Goal: Book appointment/travel/reservation

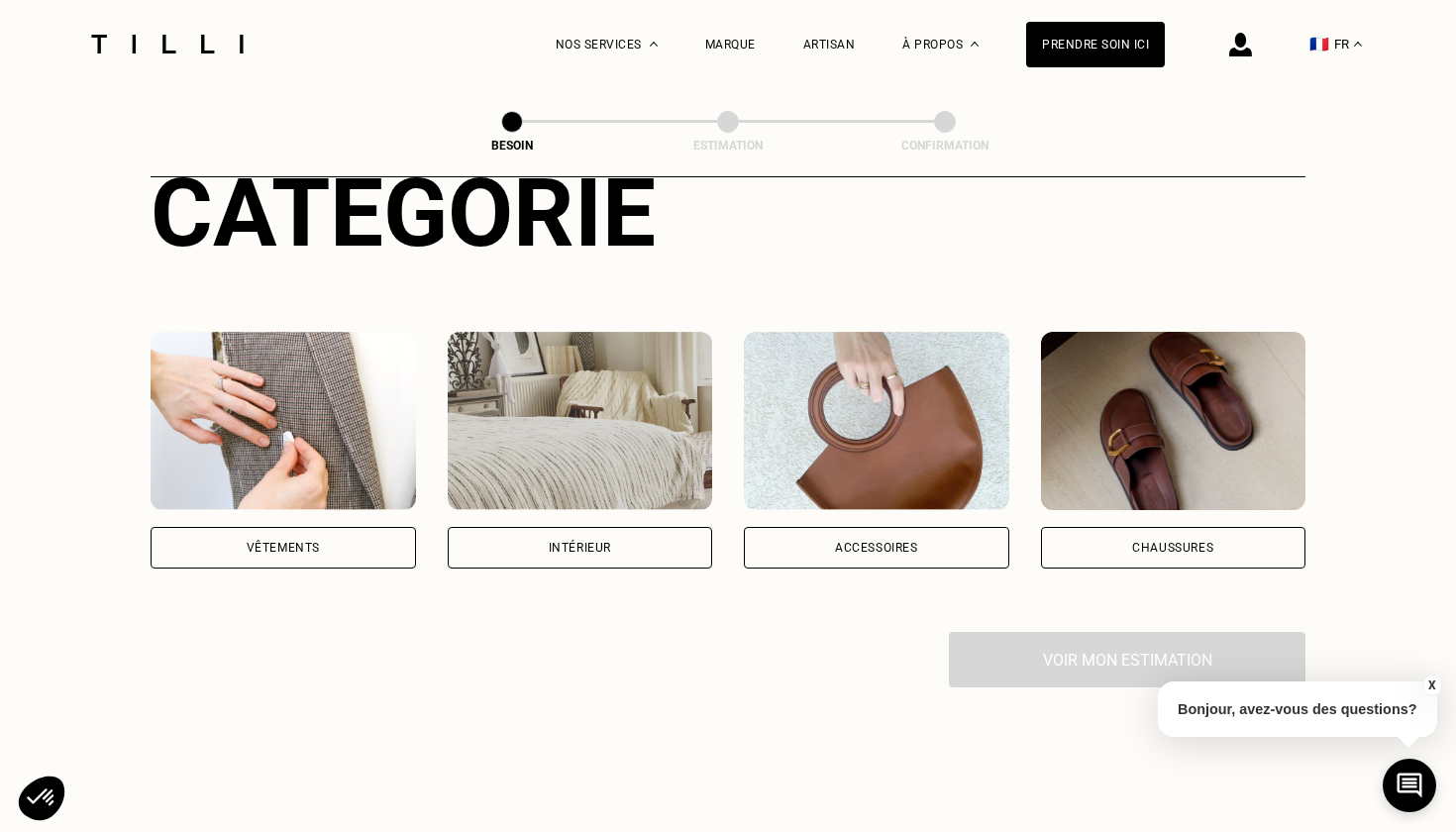
scroll to position [259, 0]
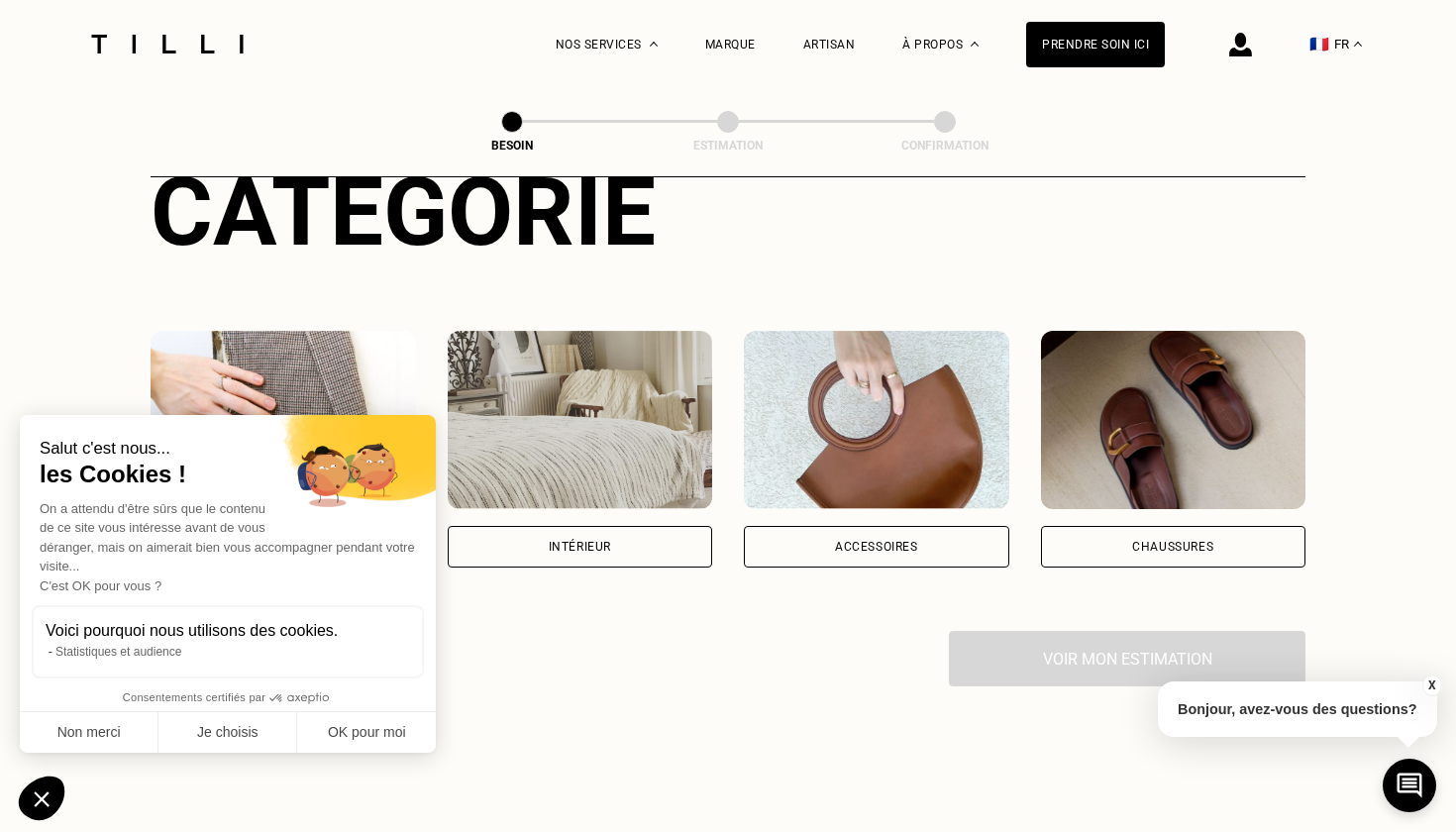
click at [550, 540] on div "Intérieur" at bounding box center [579, 546] width 63 height 12
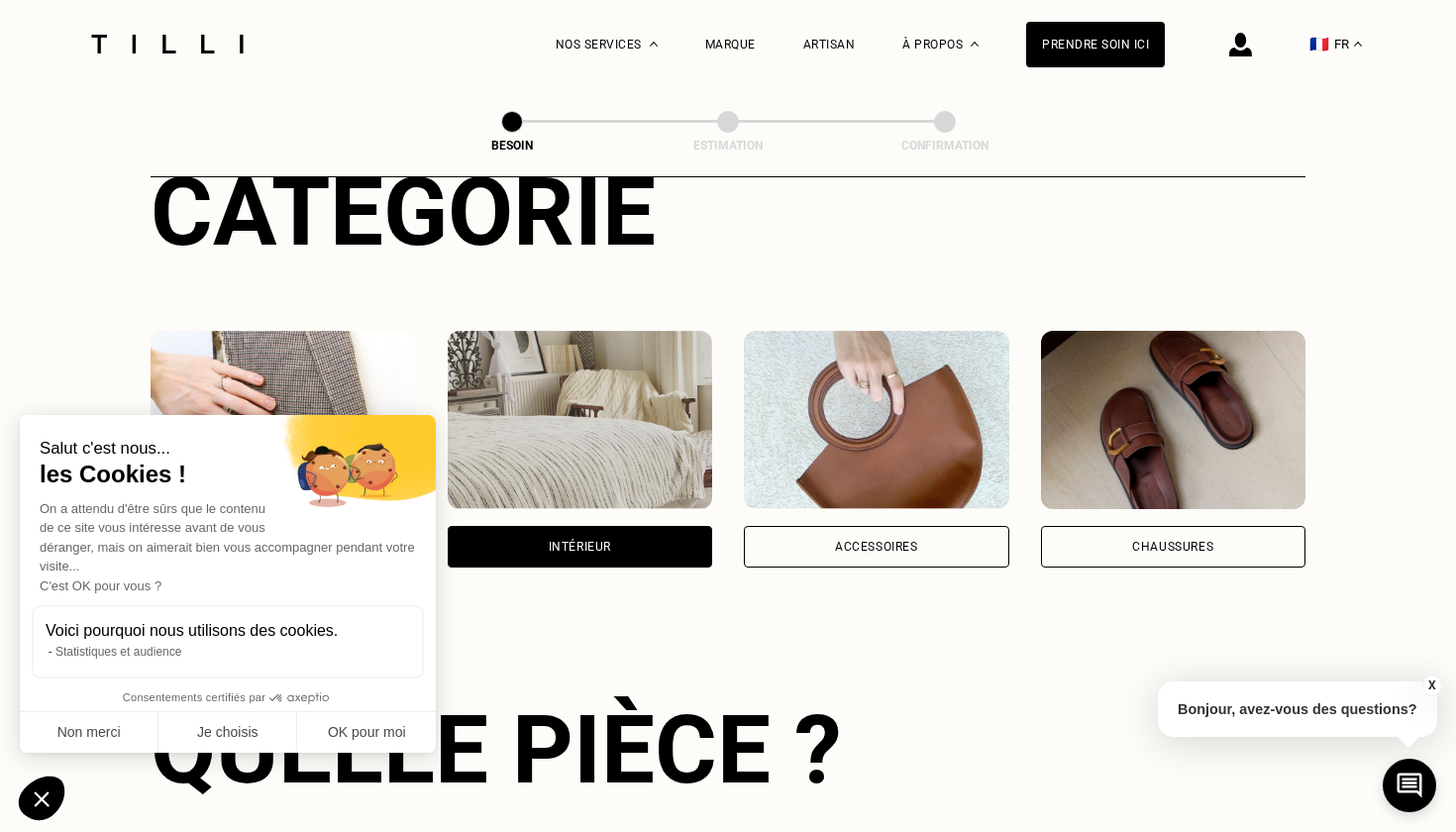
scroll to position [644, 0]
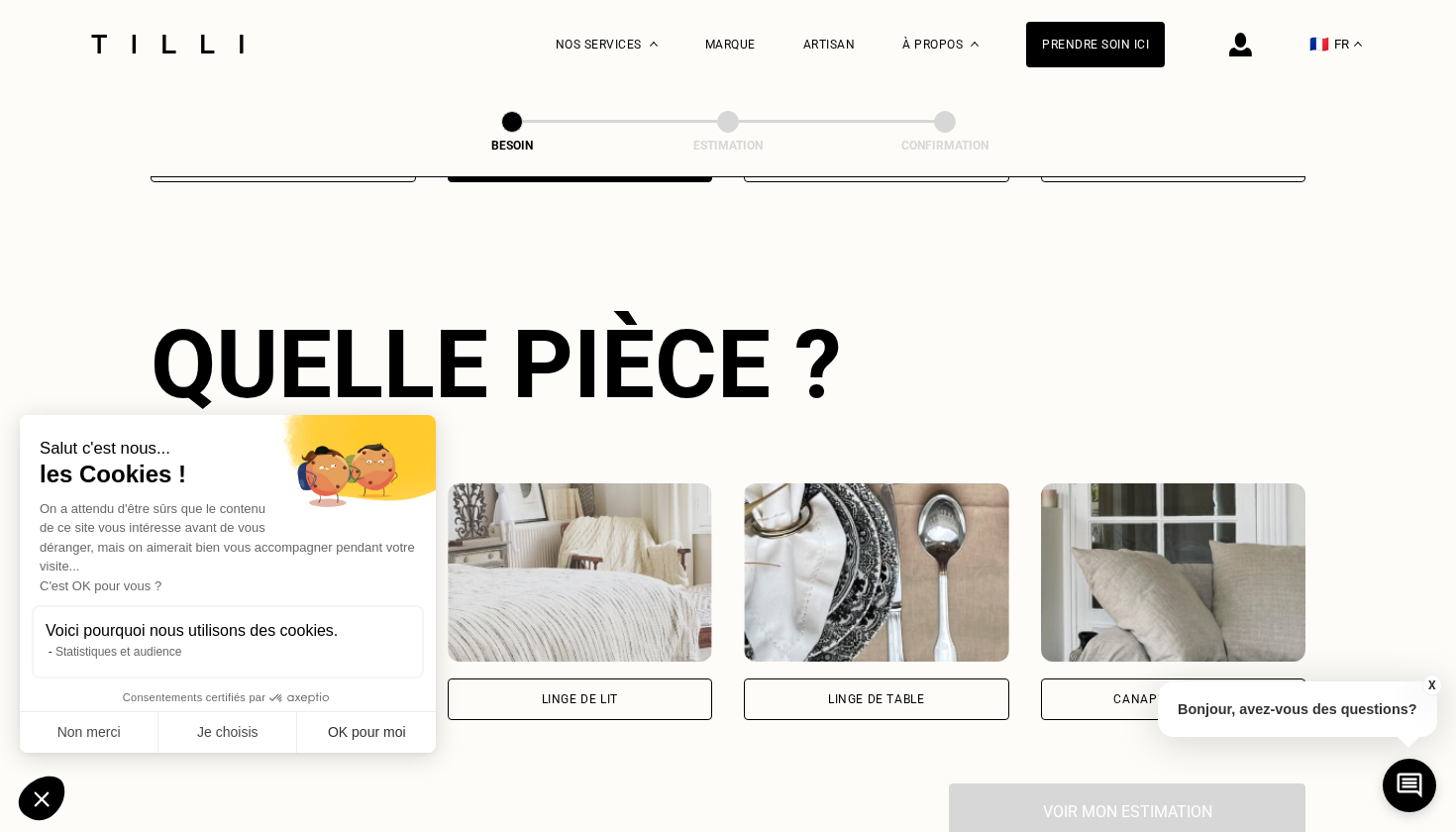
click at [334, 722] on button "OK pour moi" at bounding box center [366, 733] width 139 height 42
checkbox input "true"
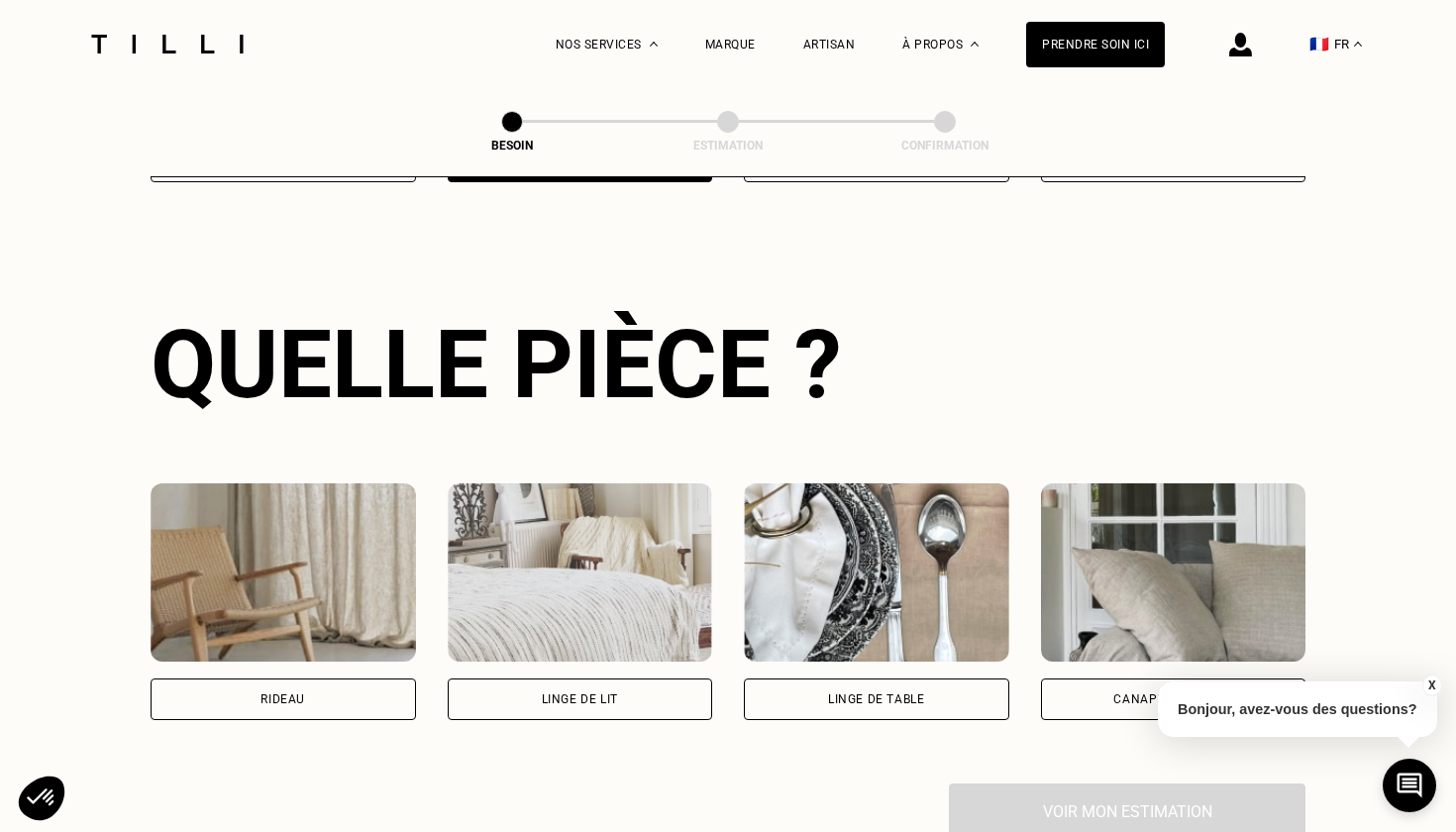
click at [252, 678] on div "Rideau" at bounding box center [283, 699] width 265 height 42
select select "FR"
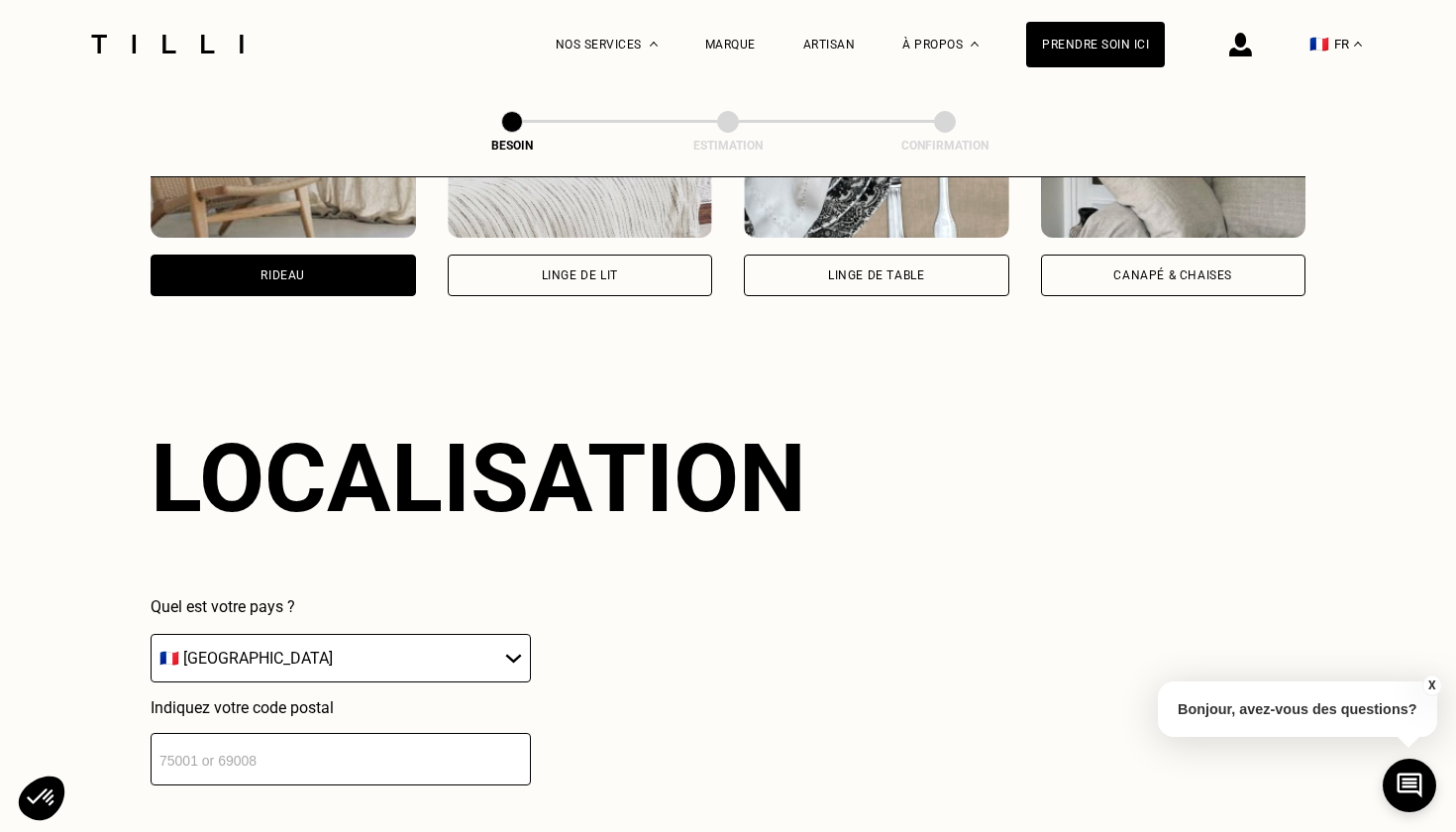
scroll to position [1182, 0]
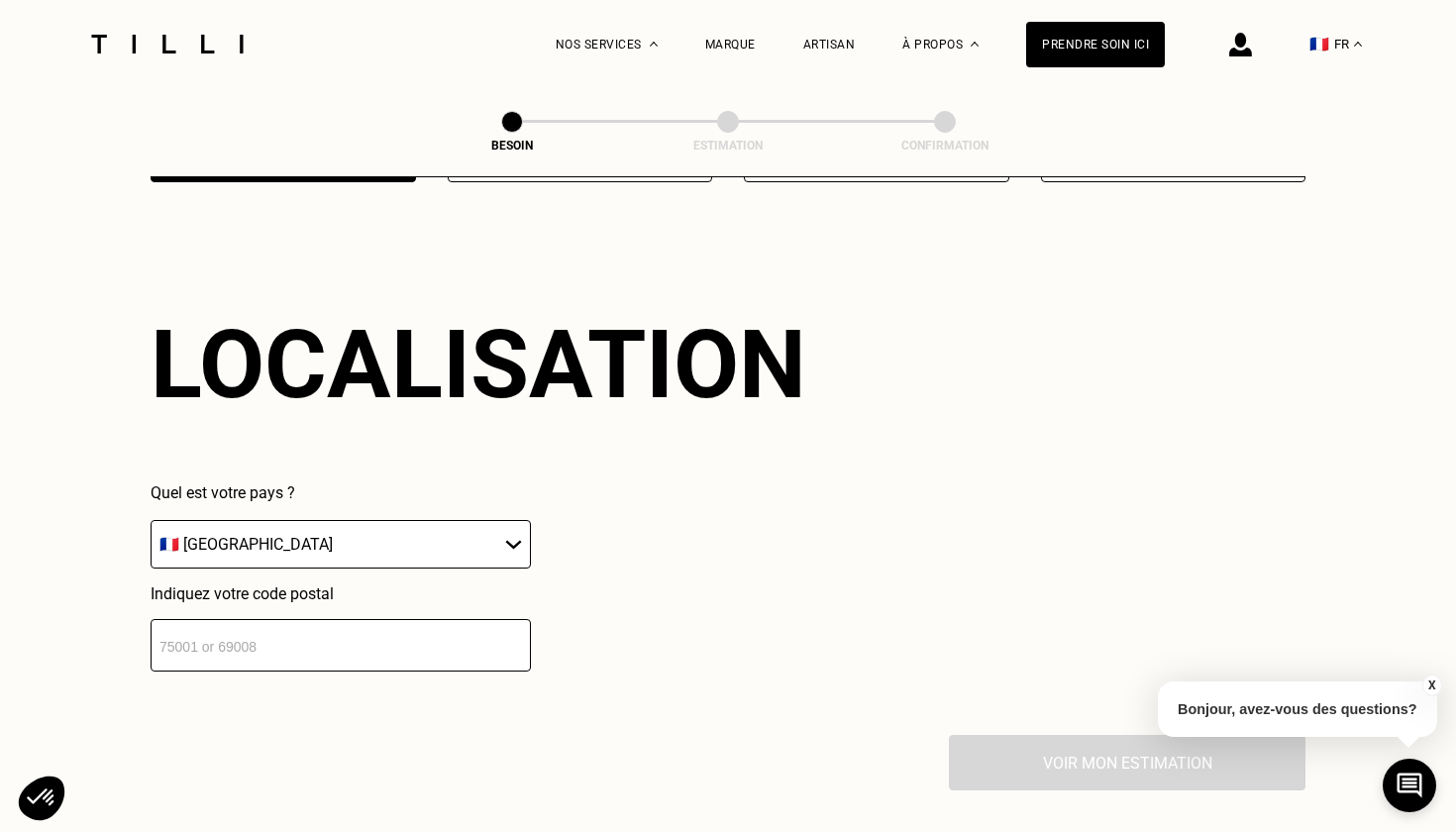
click at [380, 624] on input "number" at bounding box center [341, 644] width 380 height 53
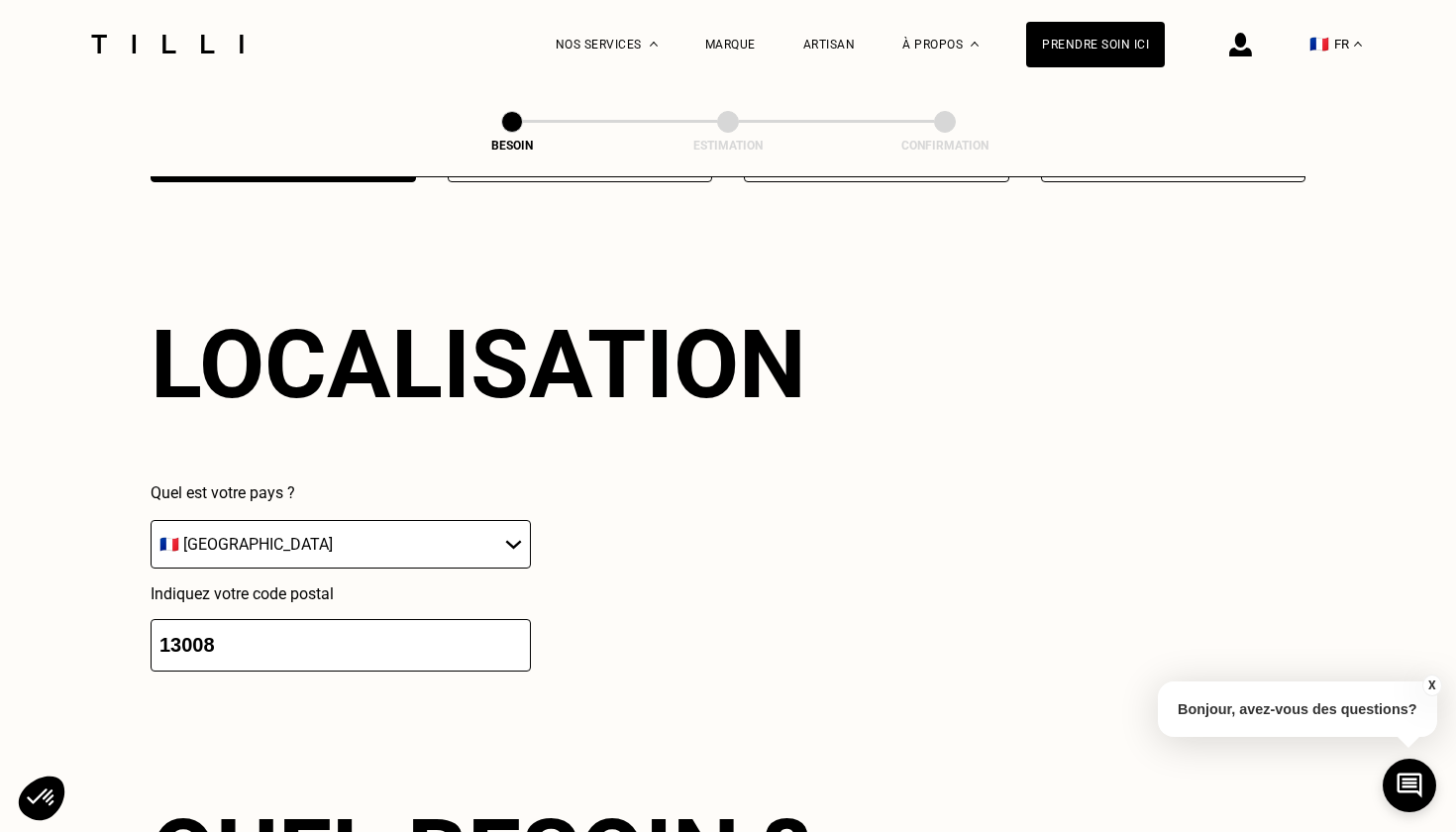
scroll to position [1678, 0]
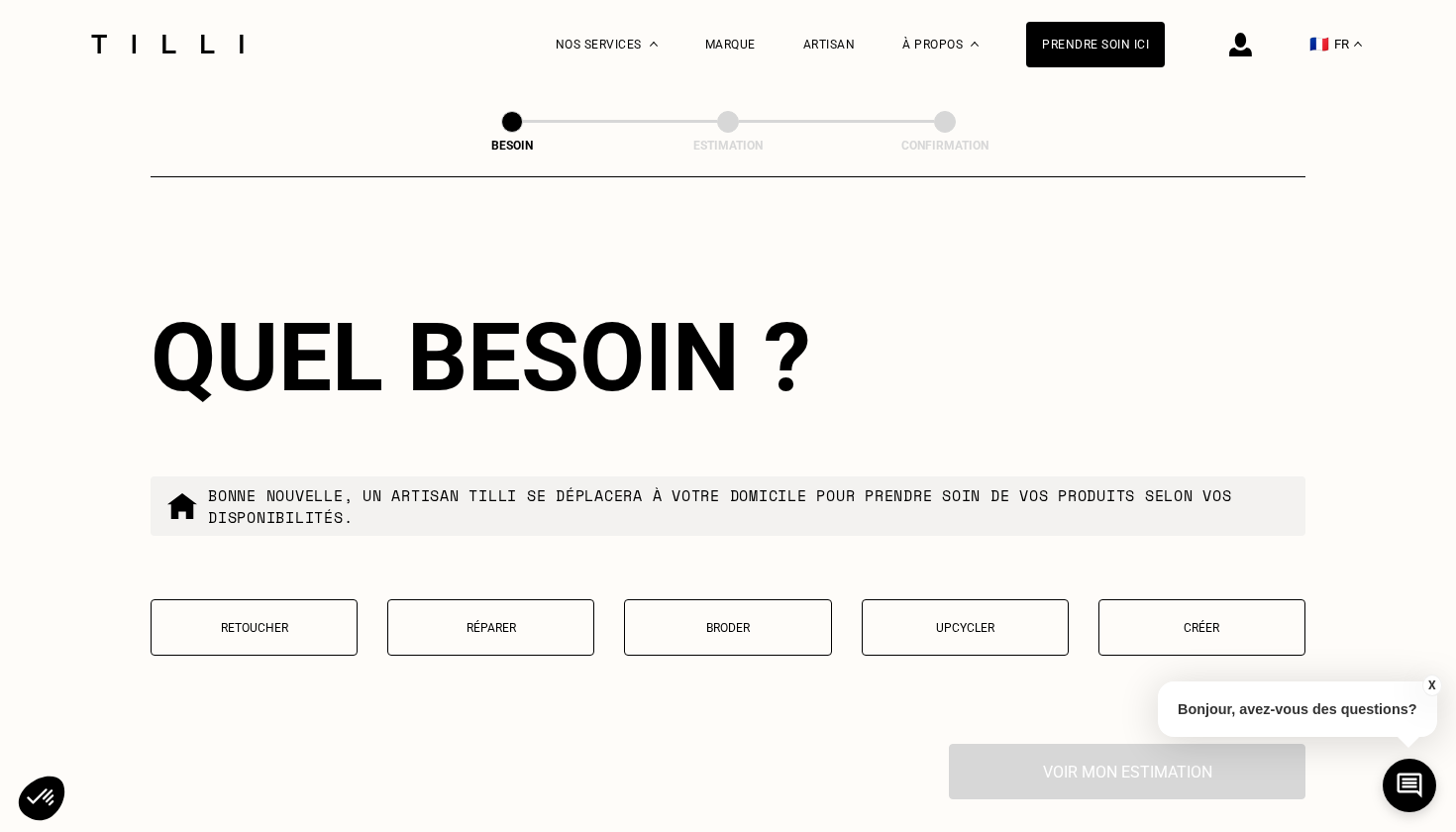
type input "13008"
click at [271, 621] on p "Retoucher" at bounding box center [254, 627] width 185 height 14
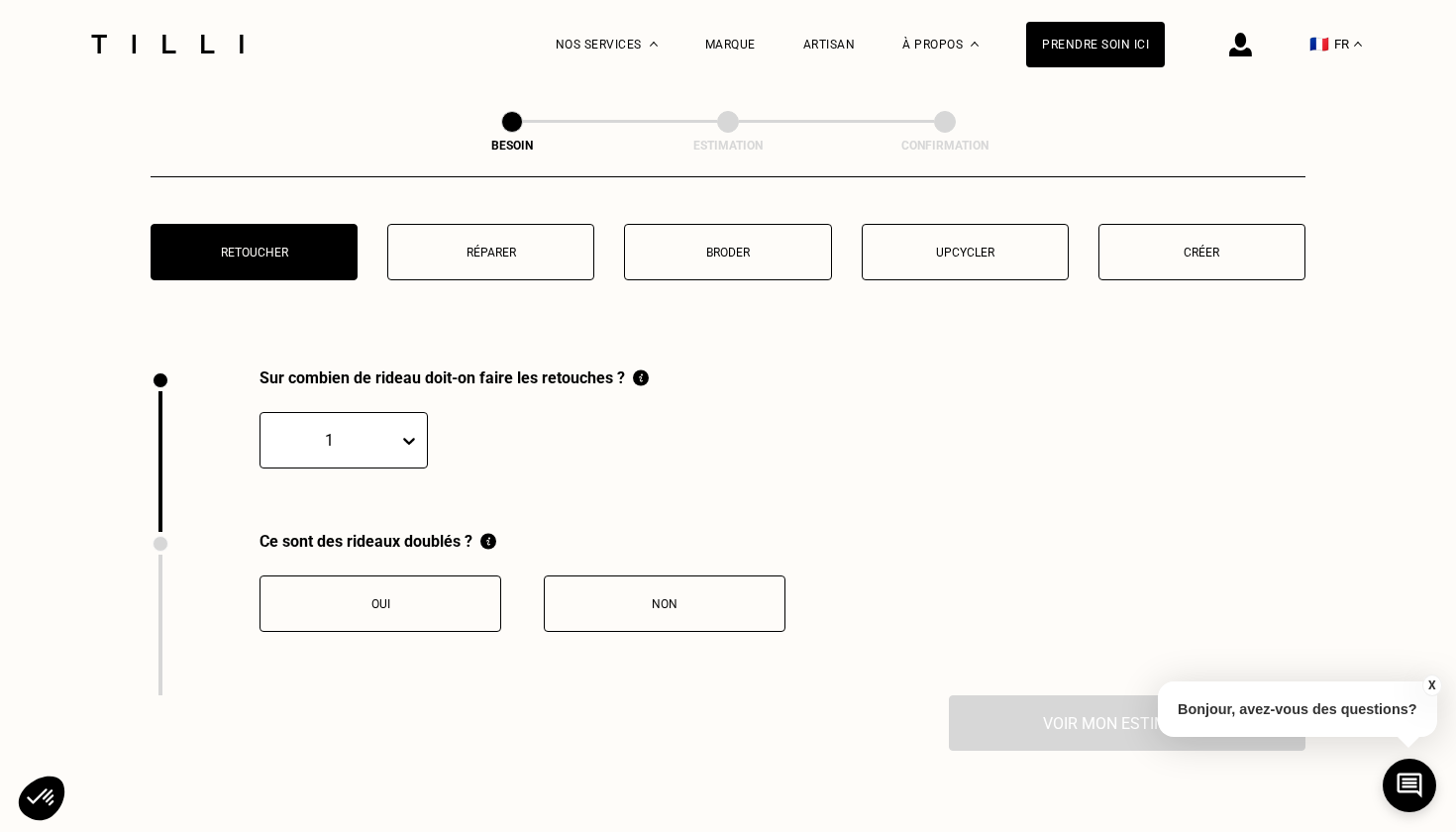
scroll to position [2183, 0]
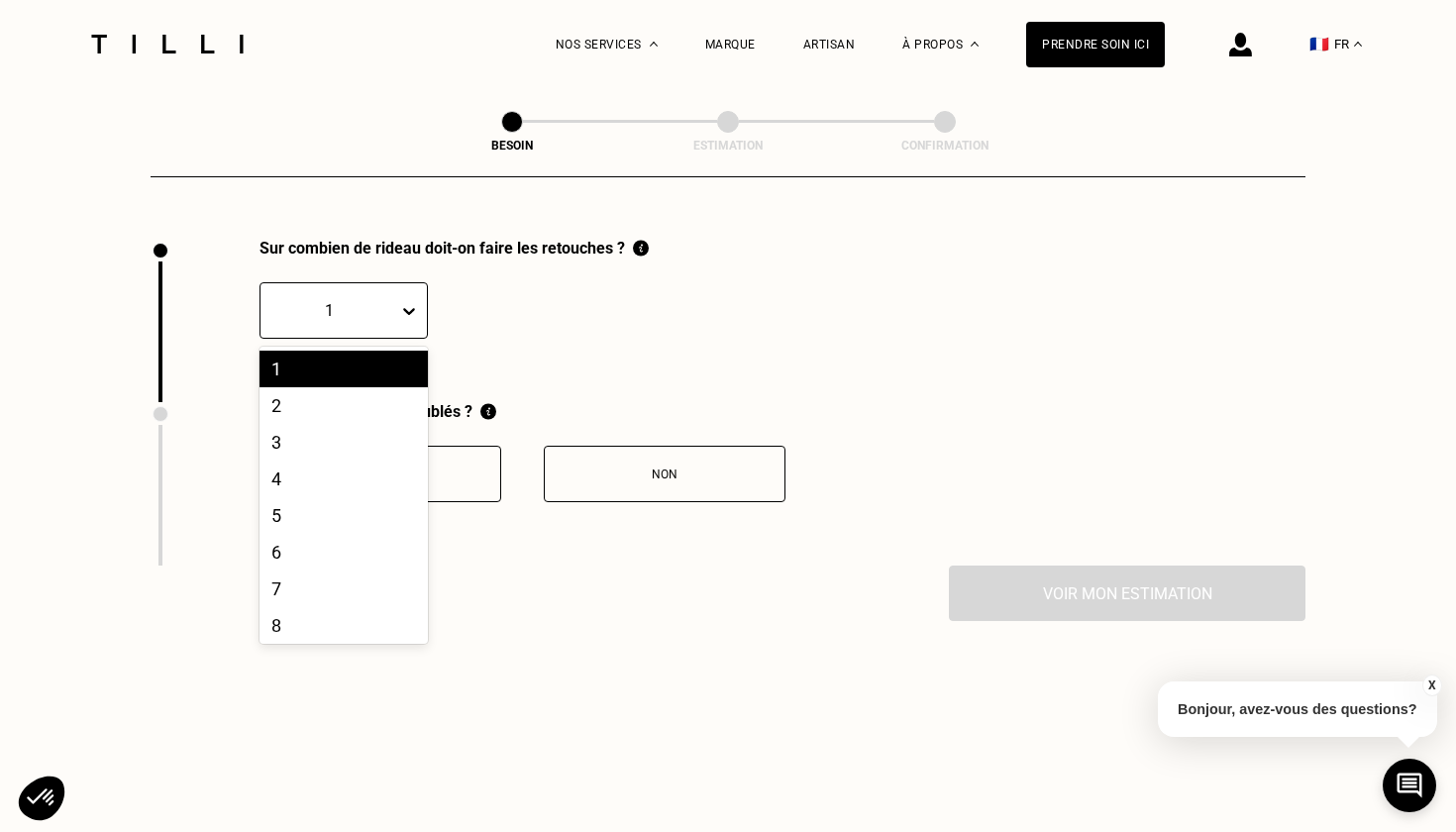
click at [411, 308] on icon at bounding box center [409, 311] width 12 height 7
click at [335, 461] on div "4" at bounding box center [344, 479] width 169 height 37
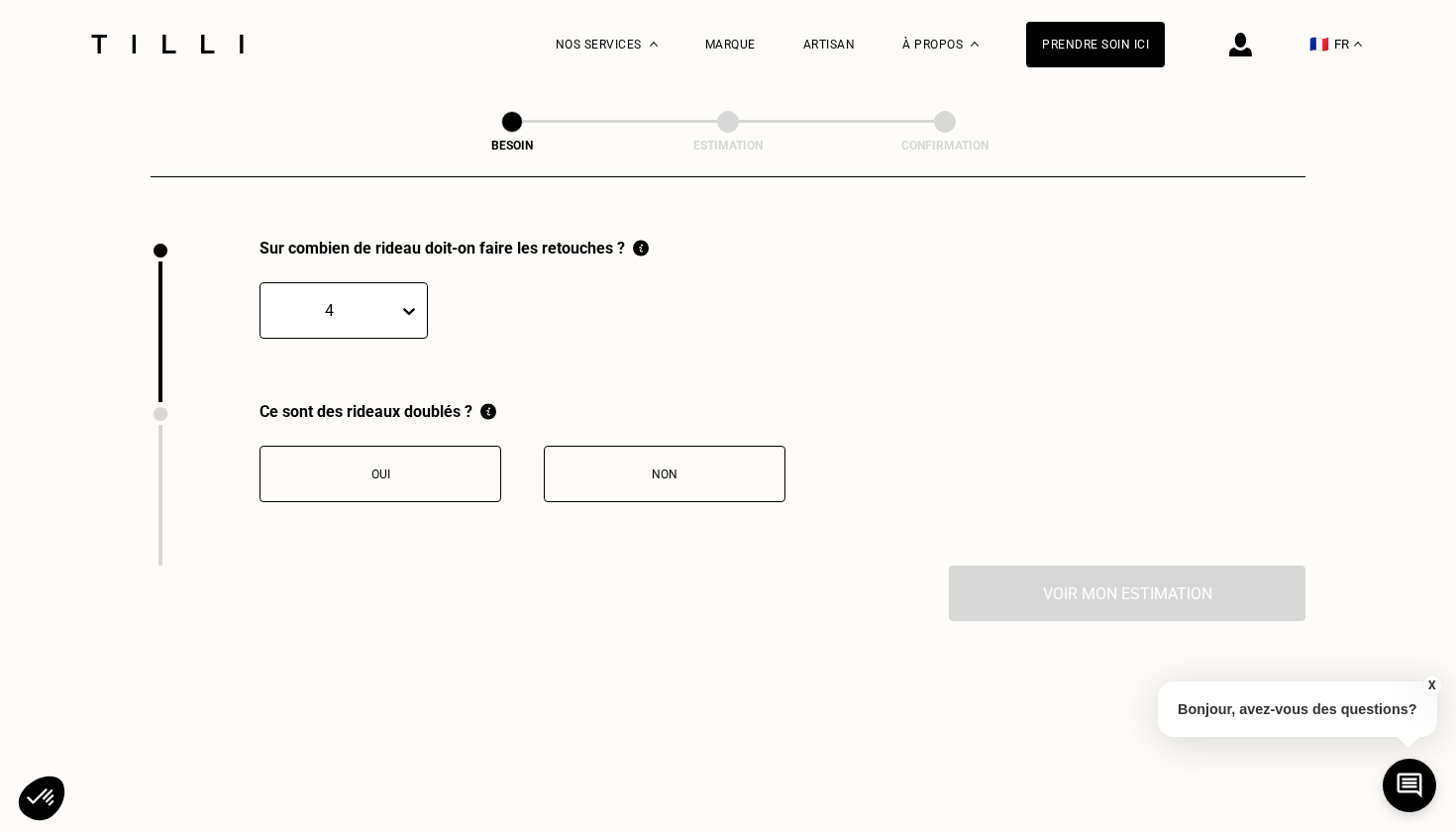
click at [669, 468] on div "Non" at bounding box center [663, 475] width 219 height 14
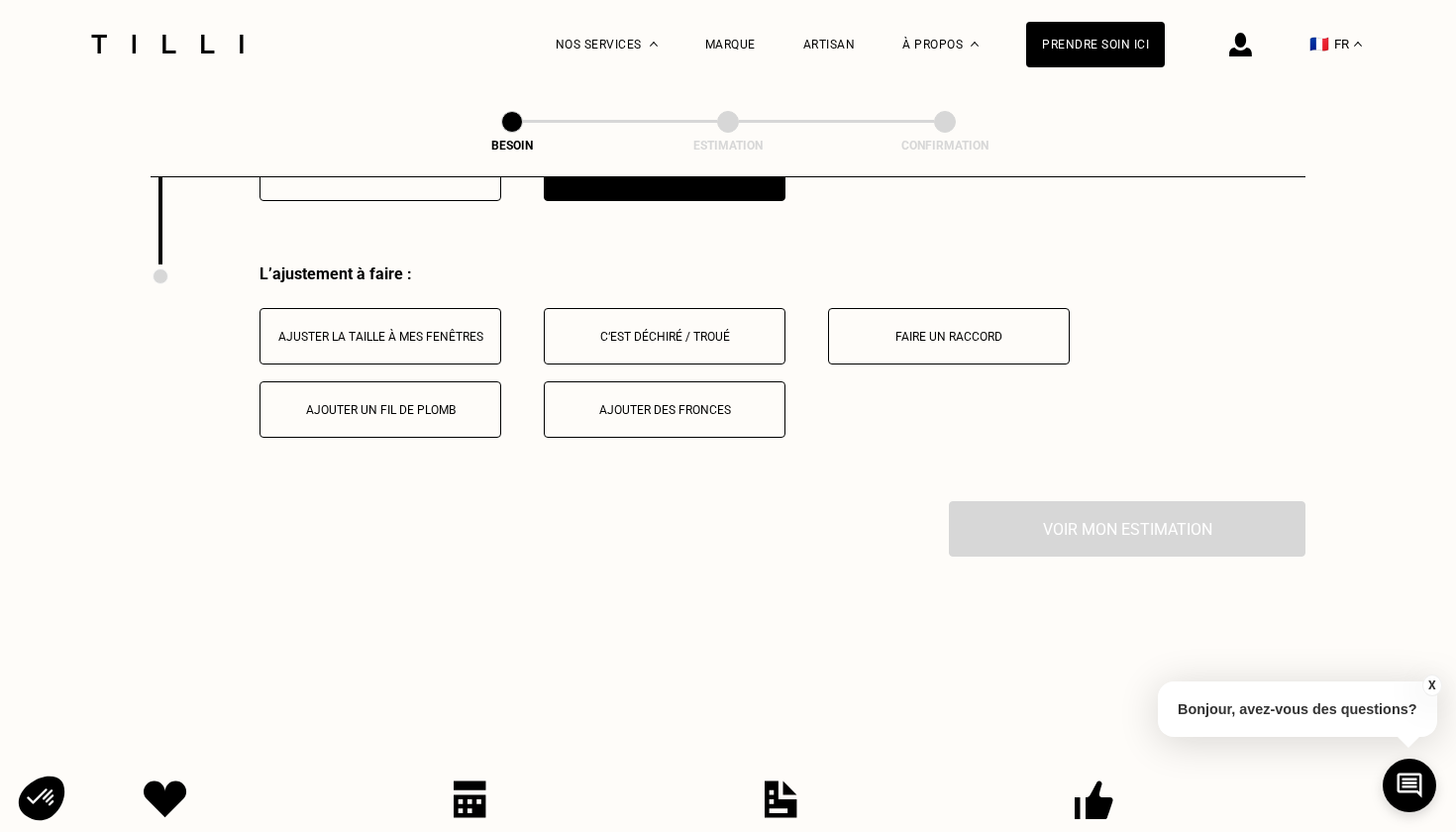
scroll to position [2510, 0]
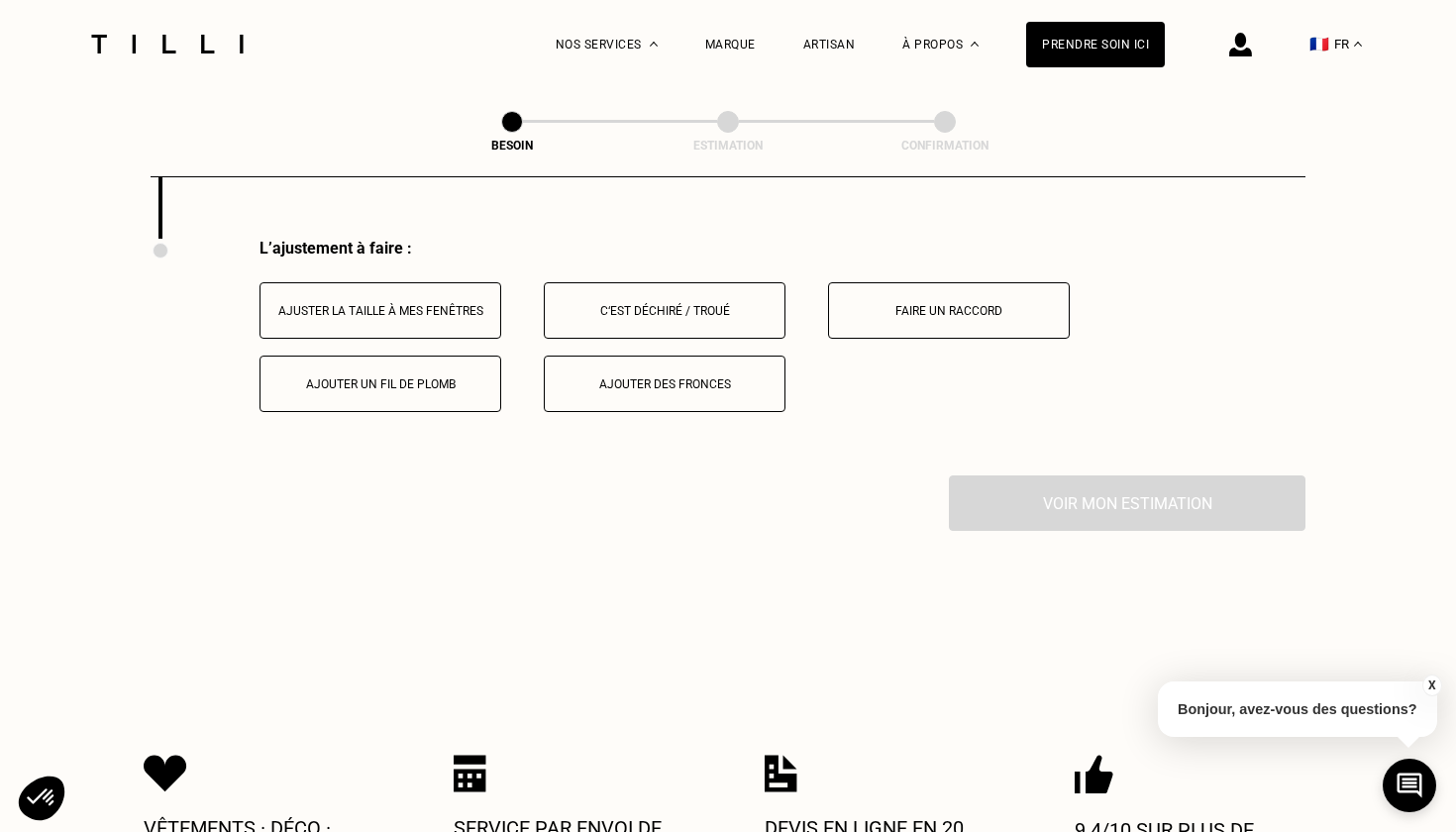
click at [366, 285] on button "Ajuster la taille à mes fenêtres" at bounding box center [379, 310] width 241 height 57
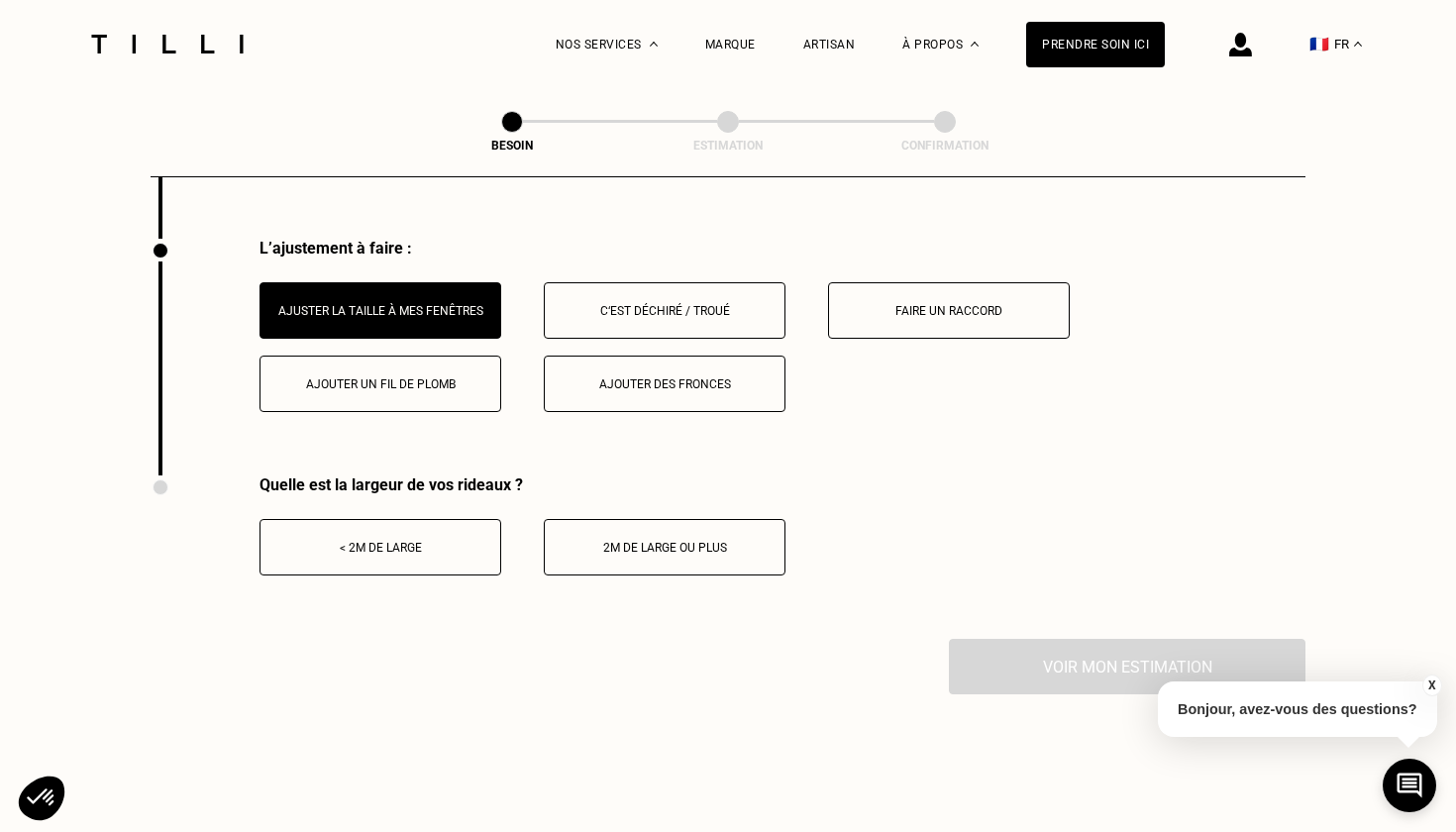
click at [428, 540] on div "< 2m de large" at bounding box center [379, 547] width 219 height 14
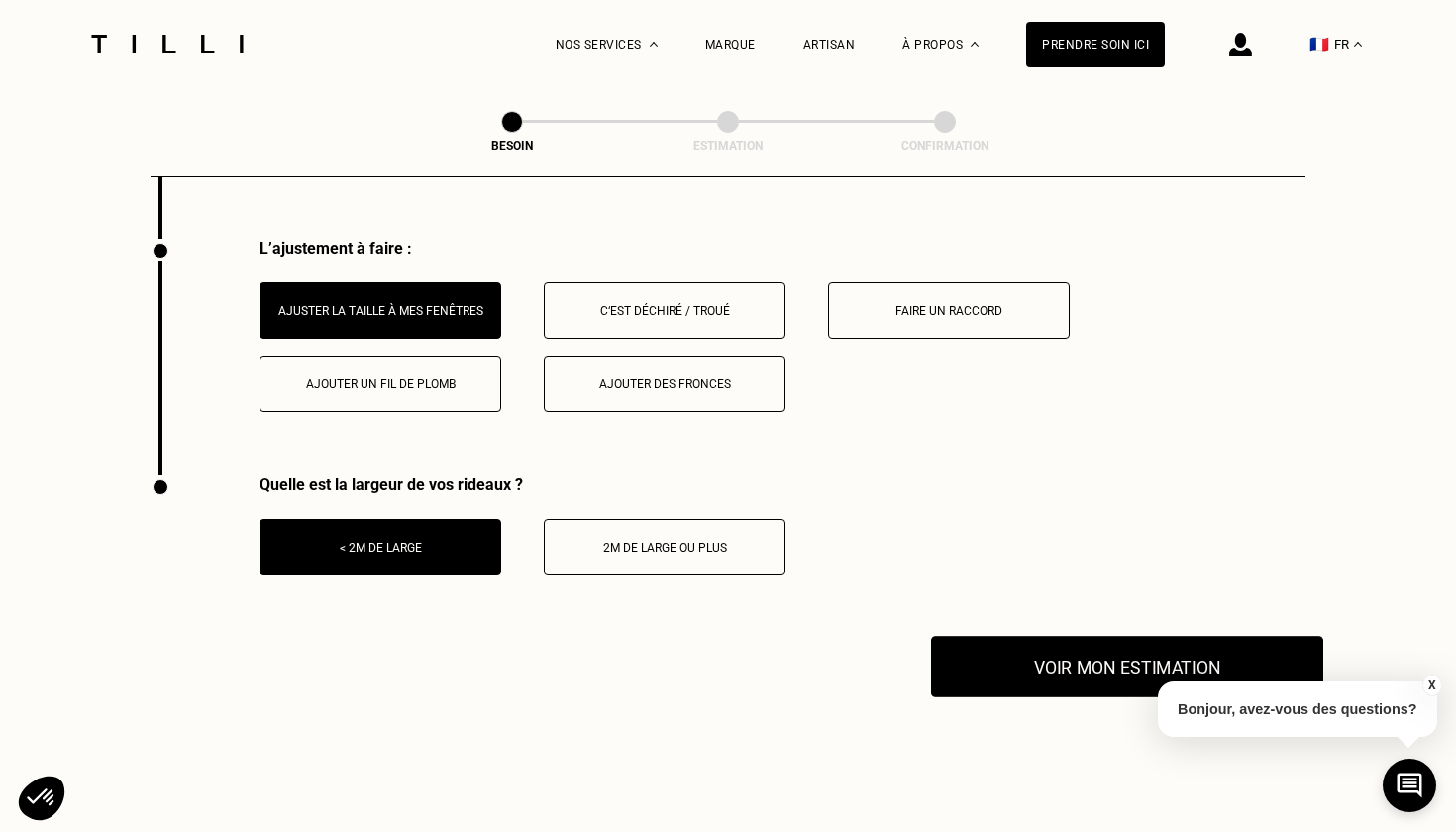
click at [1036, 662] on button "Voir mon estimation" at bounding box center [1126, 666] width 392 height 62
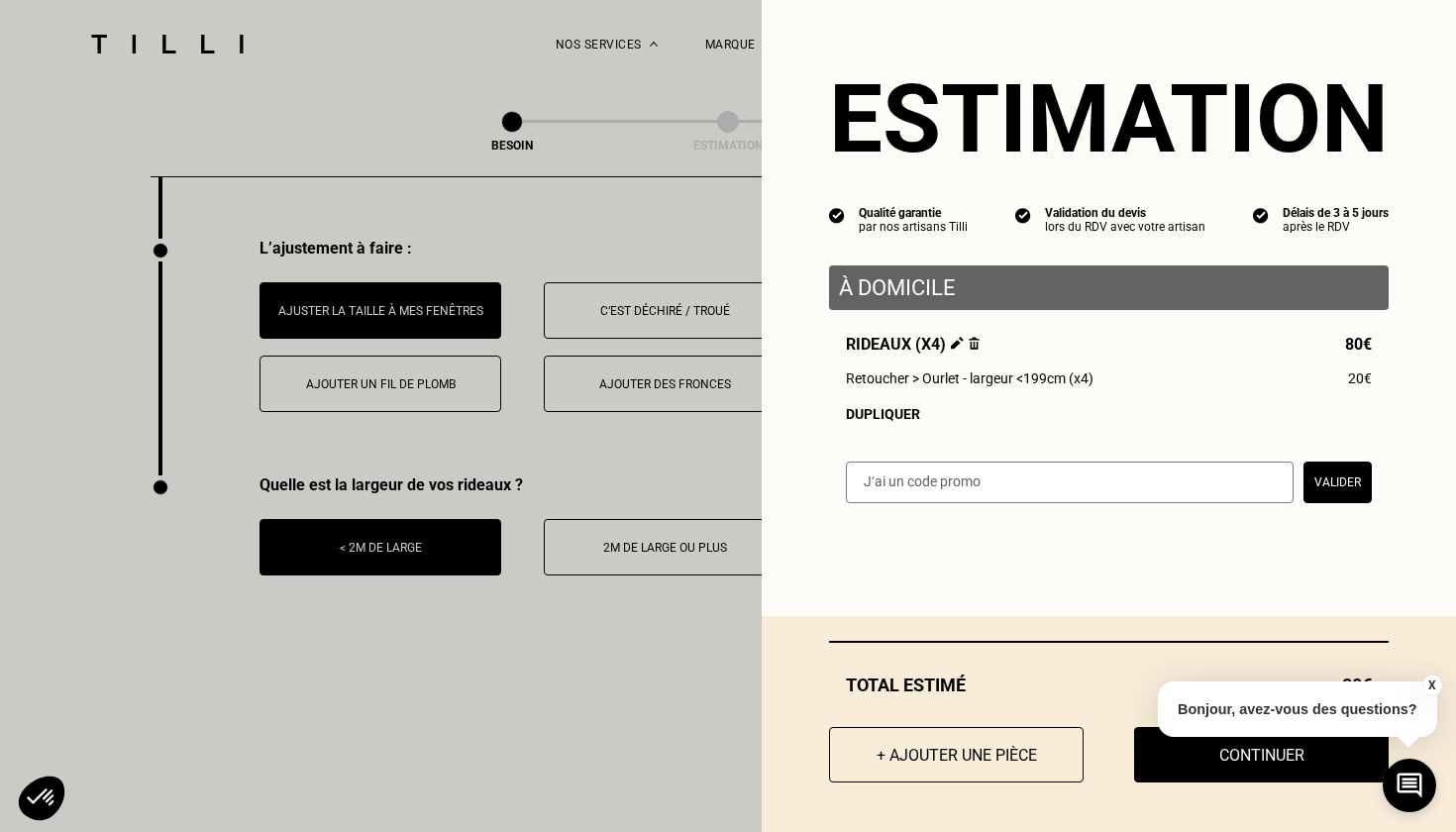
click at [1429, 684] on button "X" at bounding box center [1431, 685] width 20 height 22
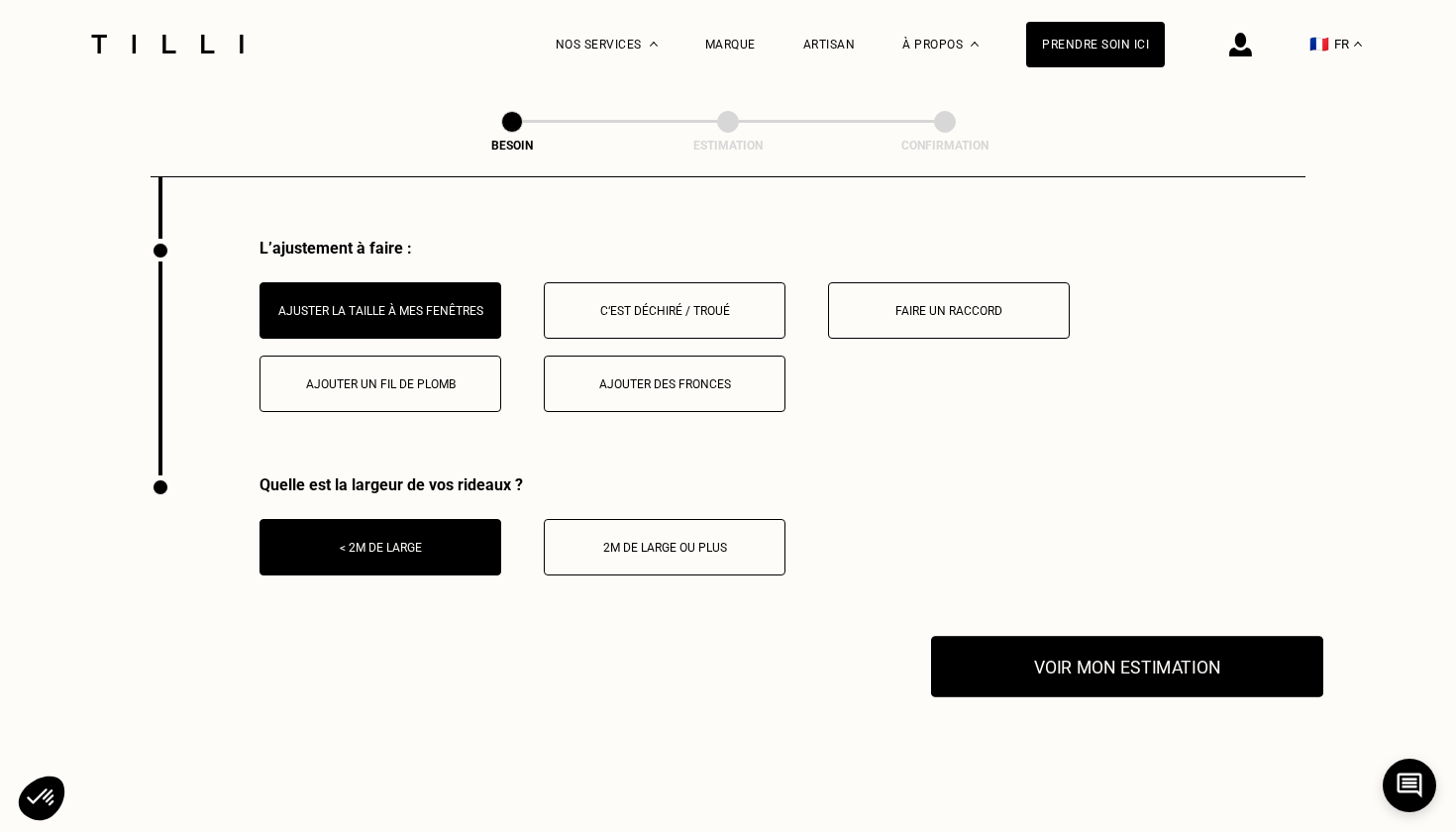
click at [1134, 668] on button "Voir mon estimation" at bounding box center [1126, 666] width 392 height 62
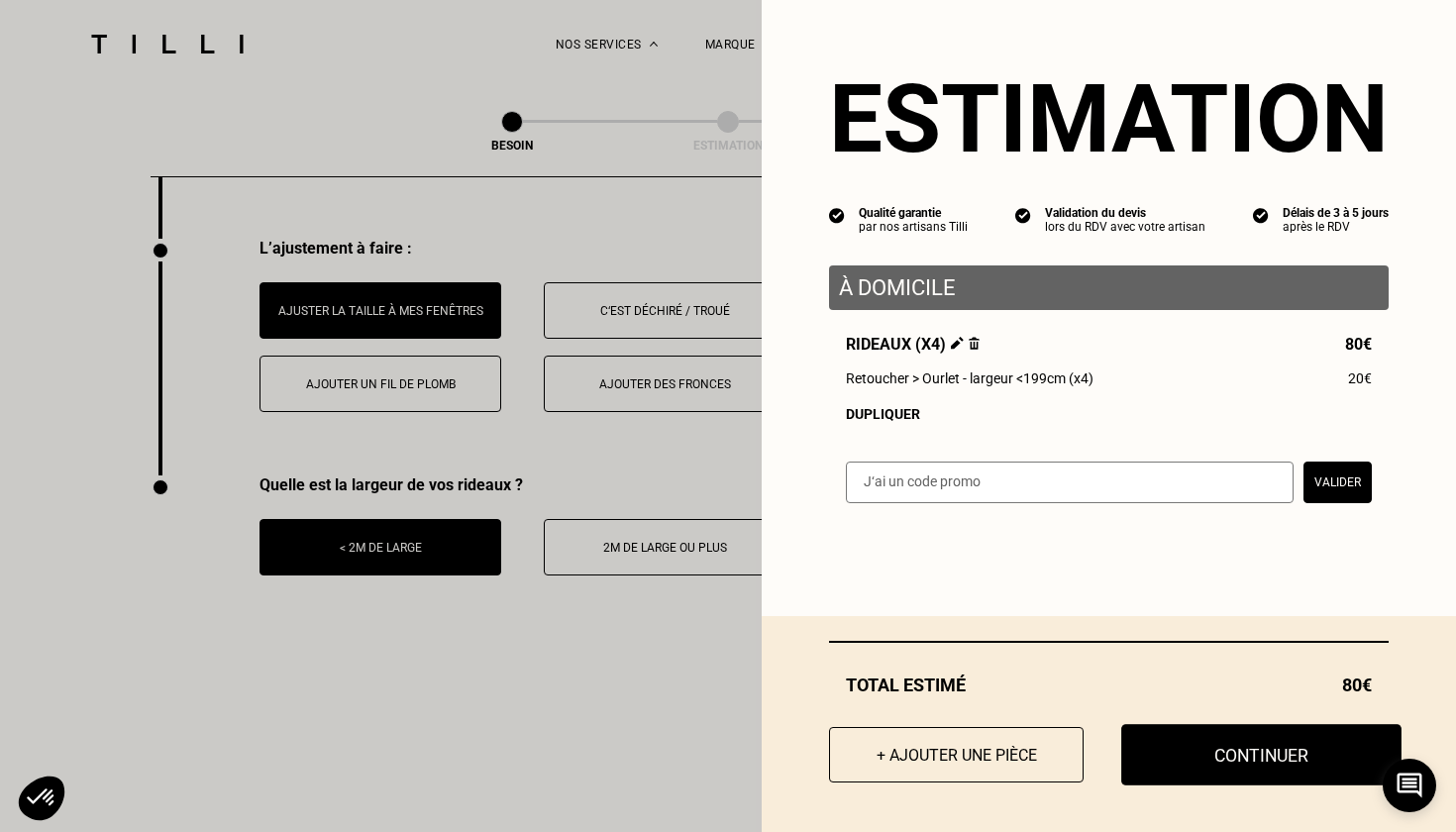
click at [1227, 751] on button "Continuer" at bounding box center [1261, 755] width 280 height 62
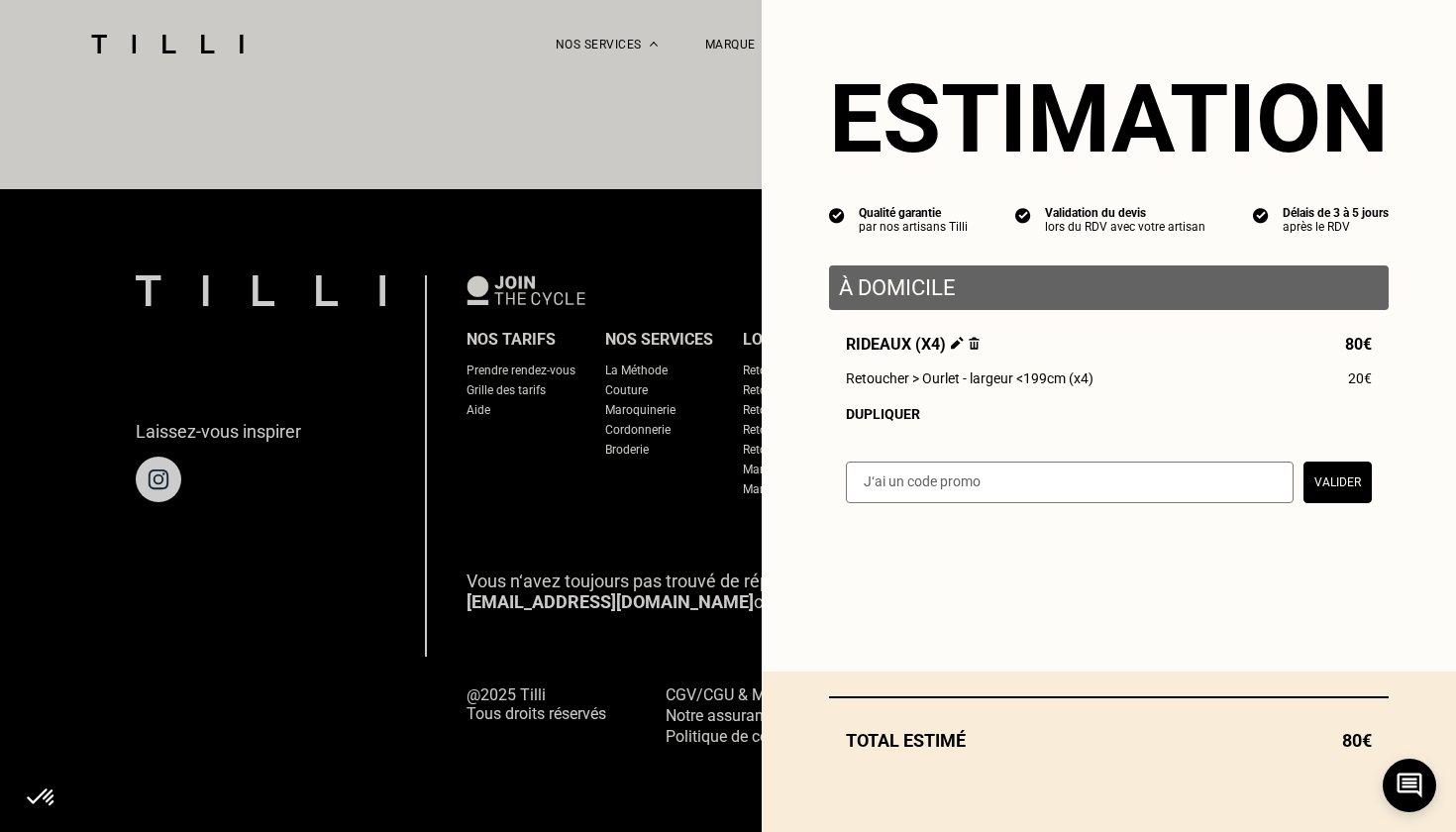
scroll to position [1171, 0]
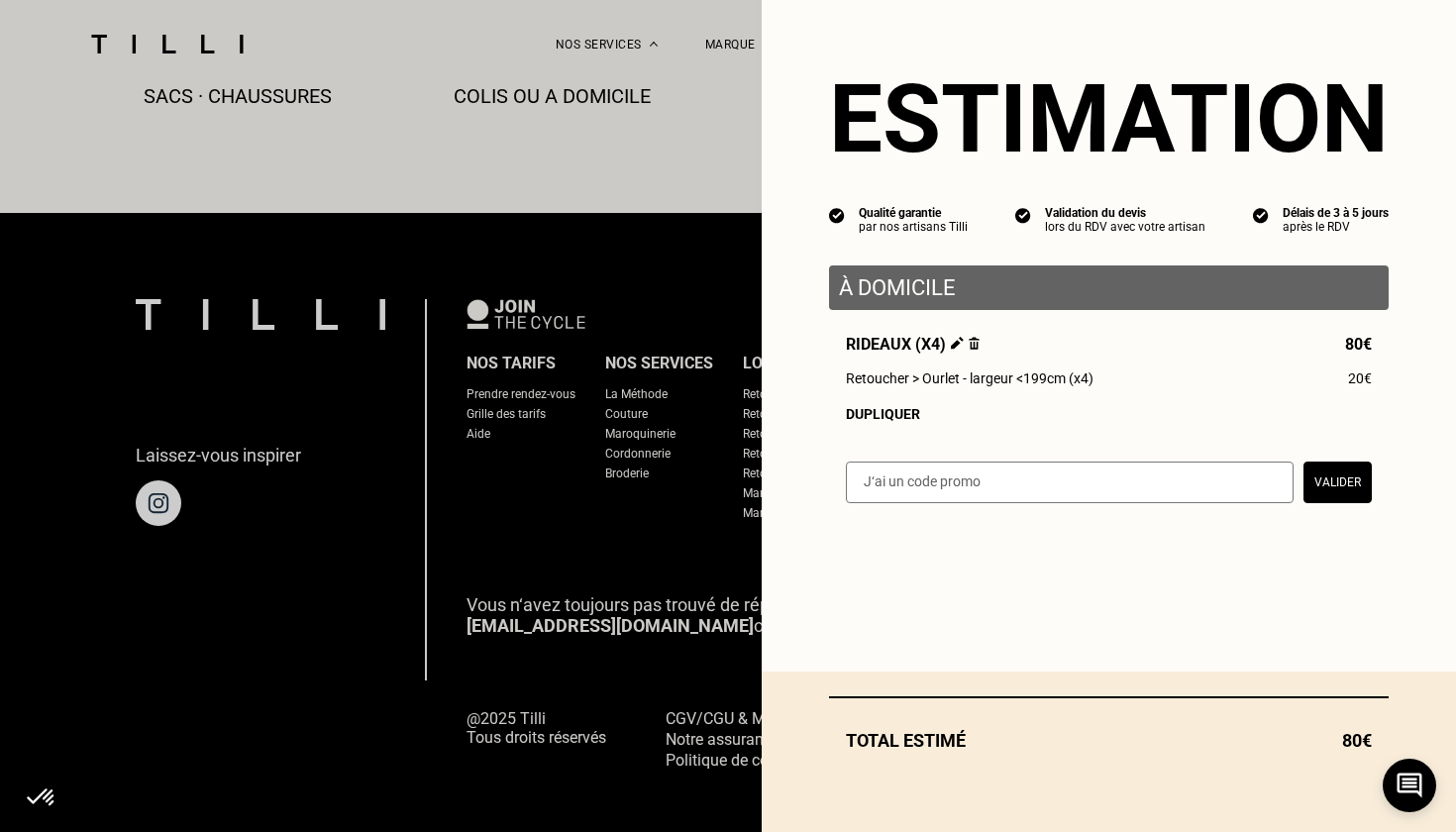
select select "FR"
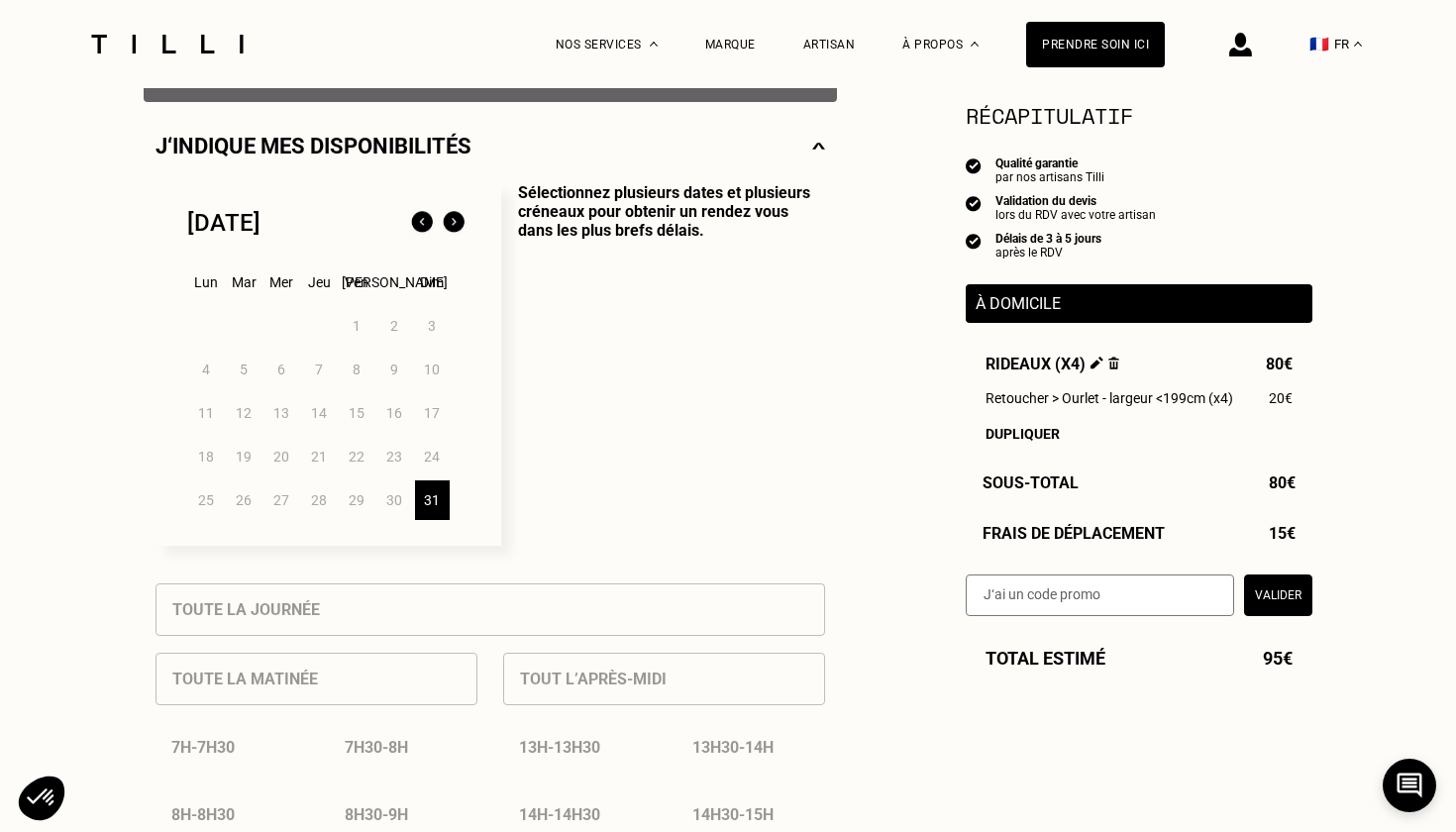
scroll to position [415, 0]
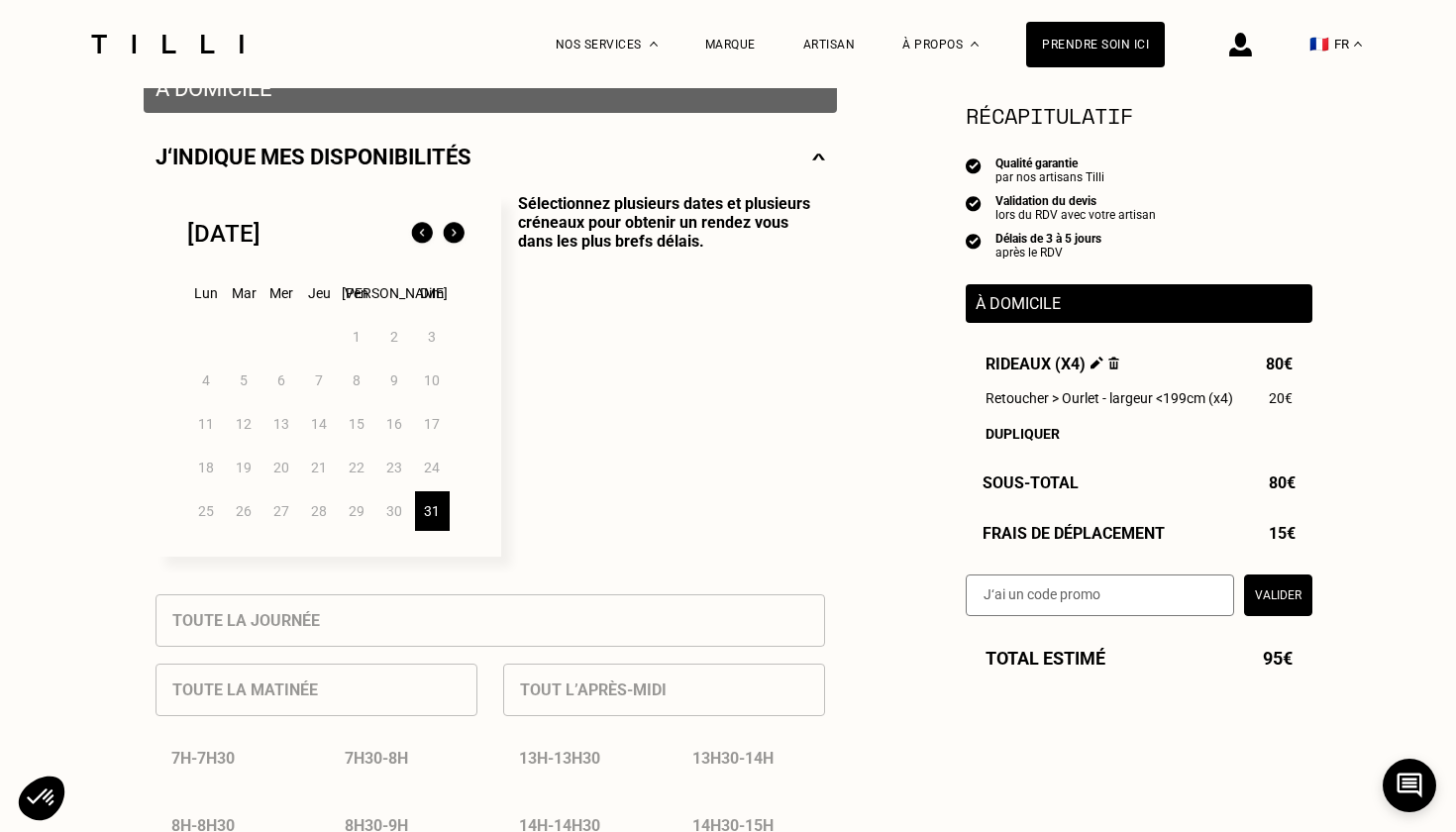
click at [451, 235] on img at bounding box center [454, 233] width 32 height 32
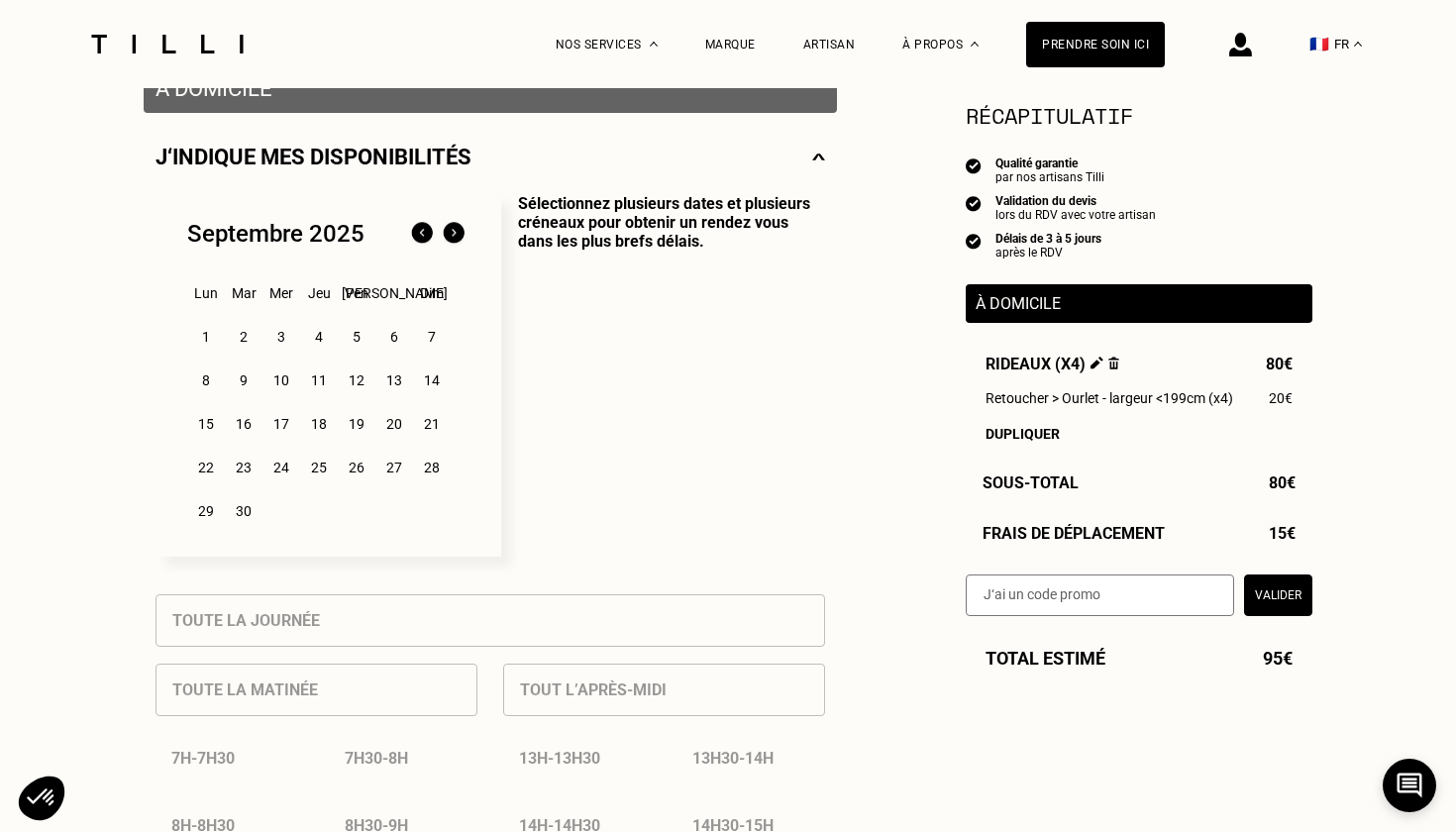
click at [451, 235] on img at bounding box center [454, 233] width 32 height 32
click at [207, 465] on div "20" at bounding box center [206, 468] width 35 height 40
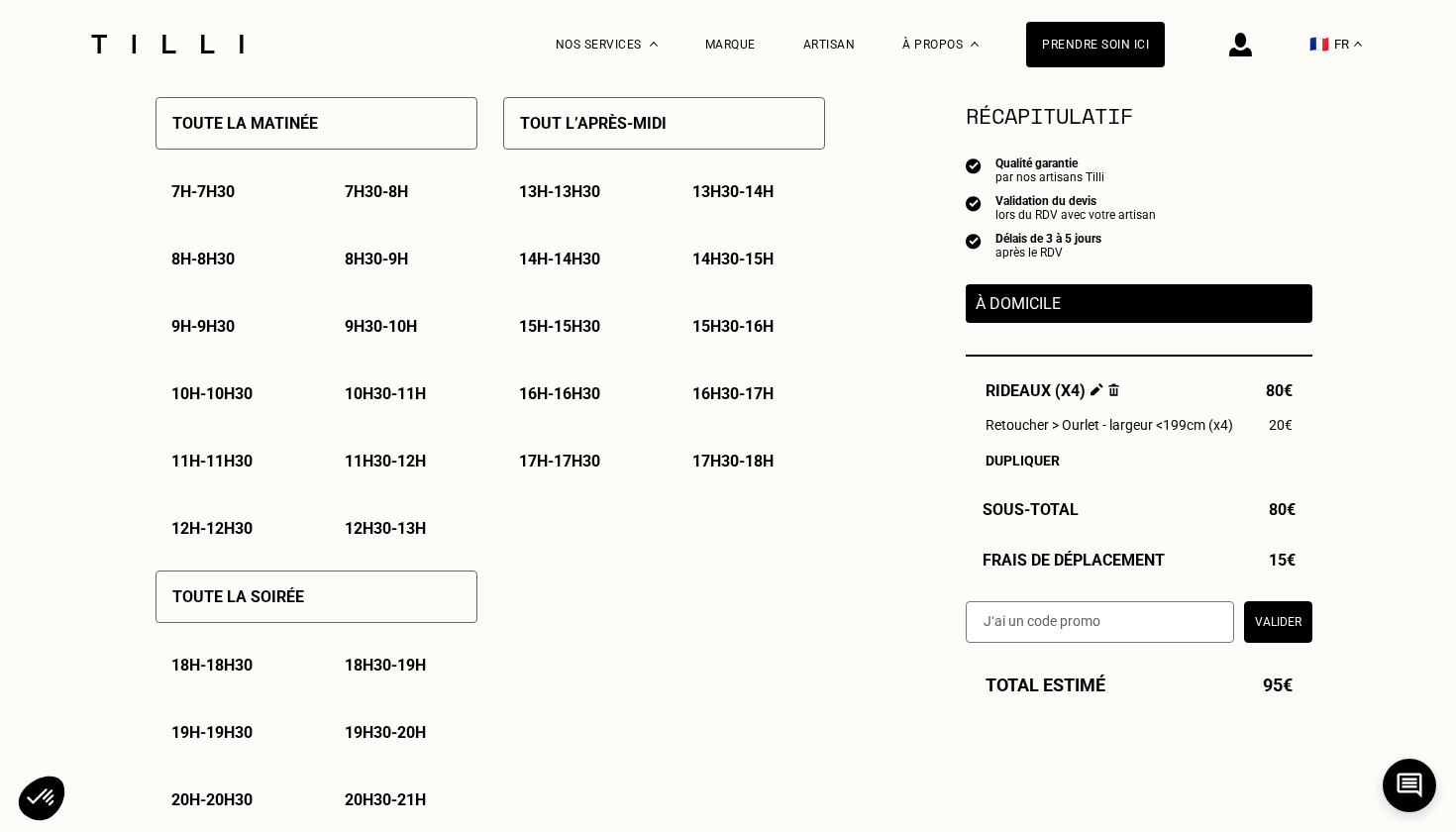
scroll to position [965, 0]
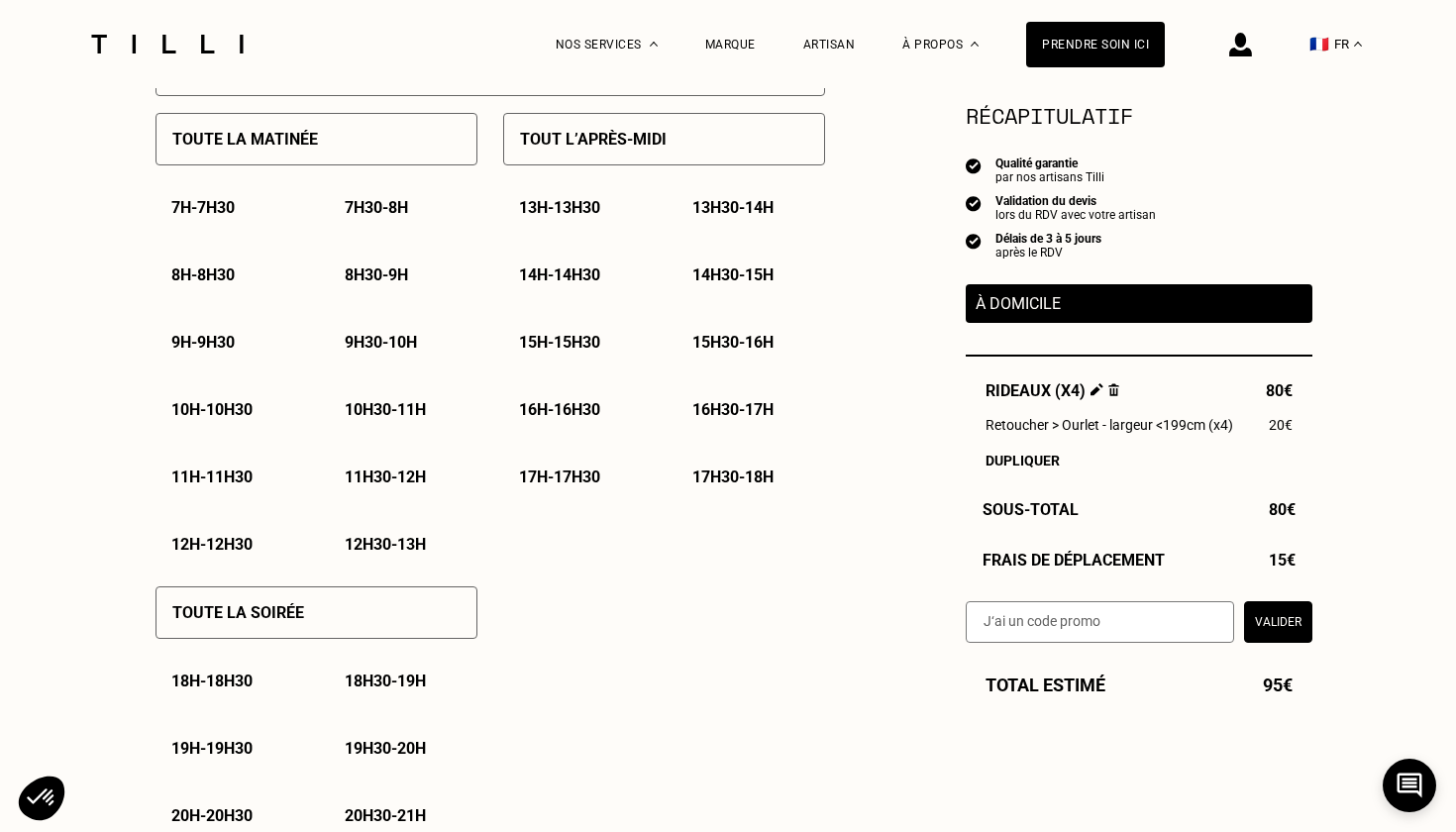
click at [402, 536] on p "12h30 - 13h" at bounding box center [385, 543] width 81 height 19
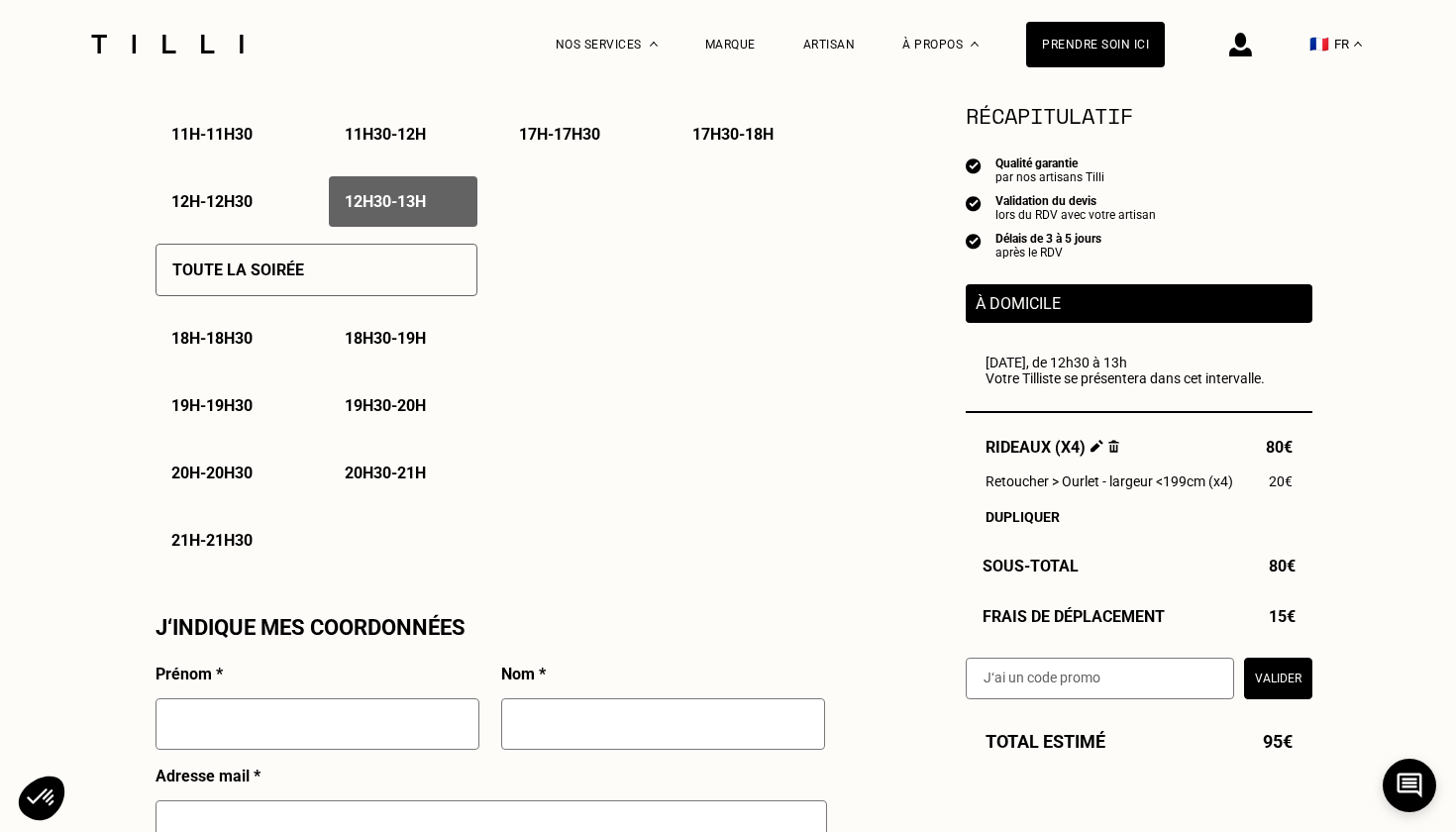
scroll to position [1312, 0]
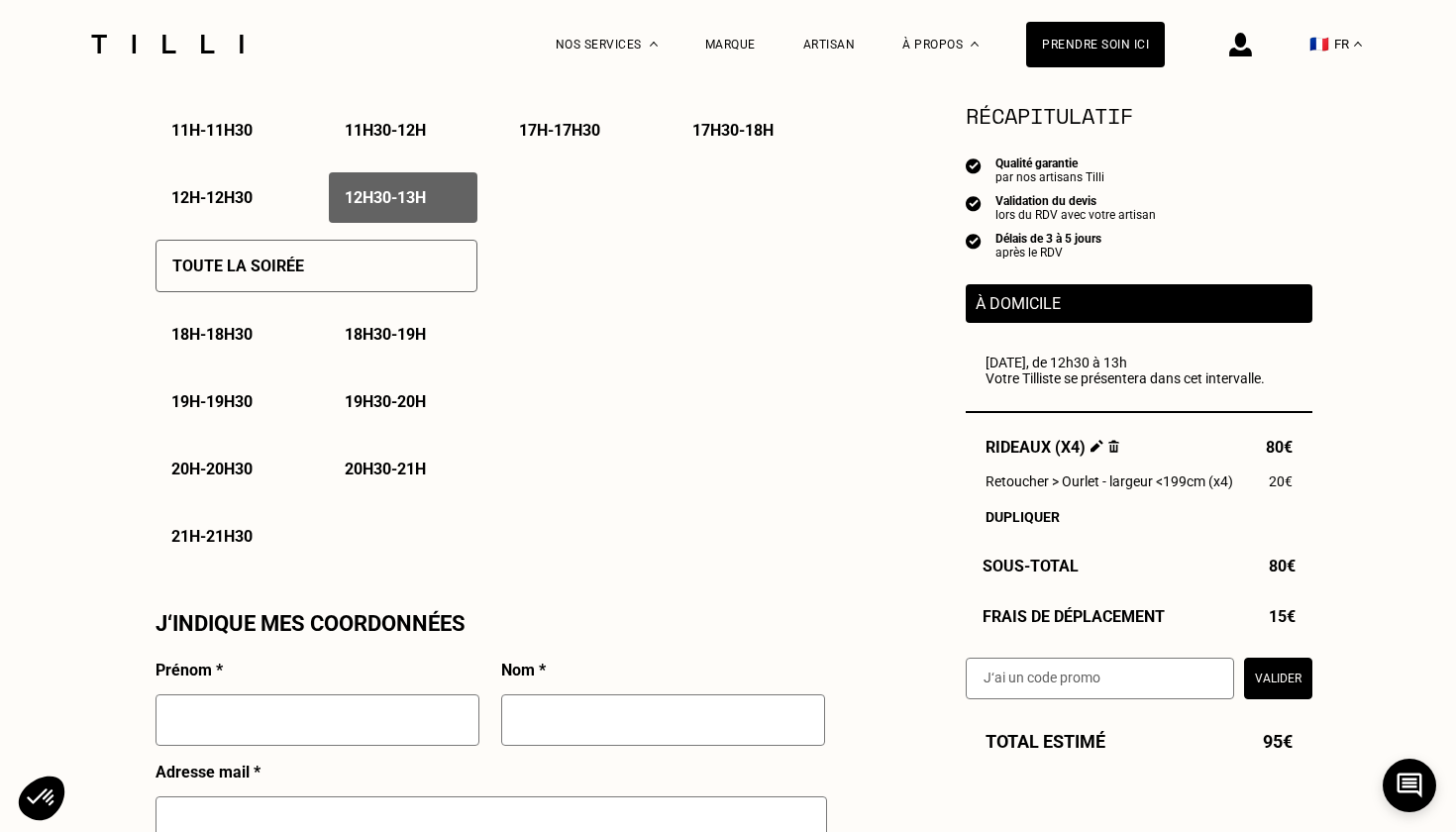
click at [201, 539] on p "21h - 21h30" at bounding box center [212, 535] width 81 height 19
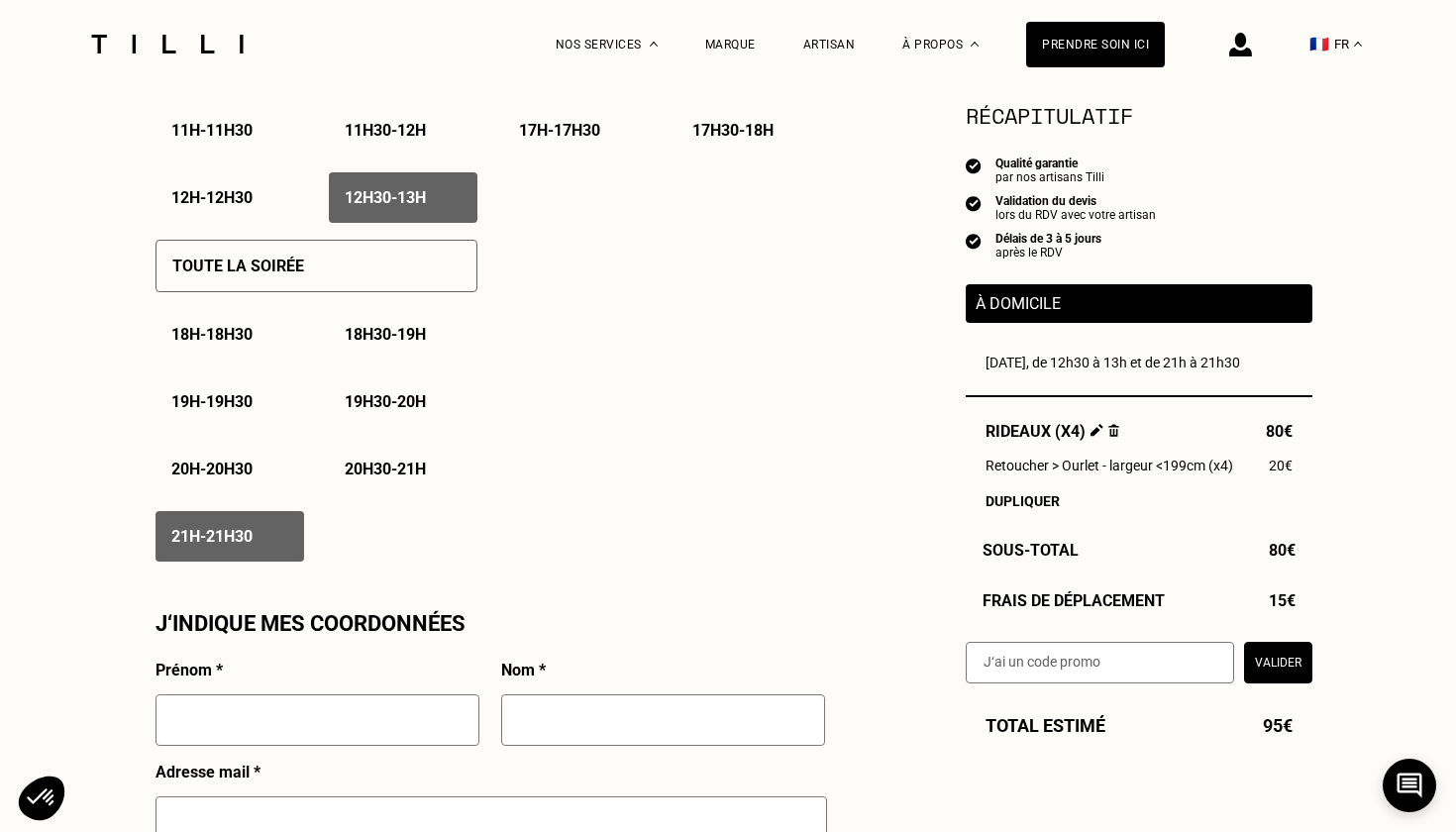
click at [416, 195] on p "12h30 - 13h" at bounding box center [385, 197] width 81 height 19
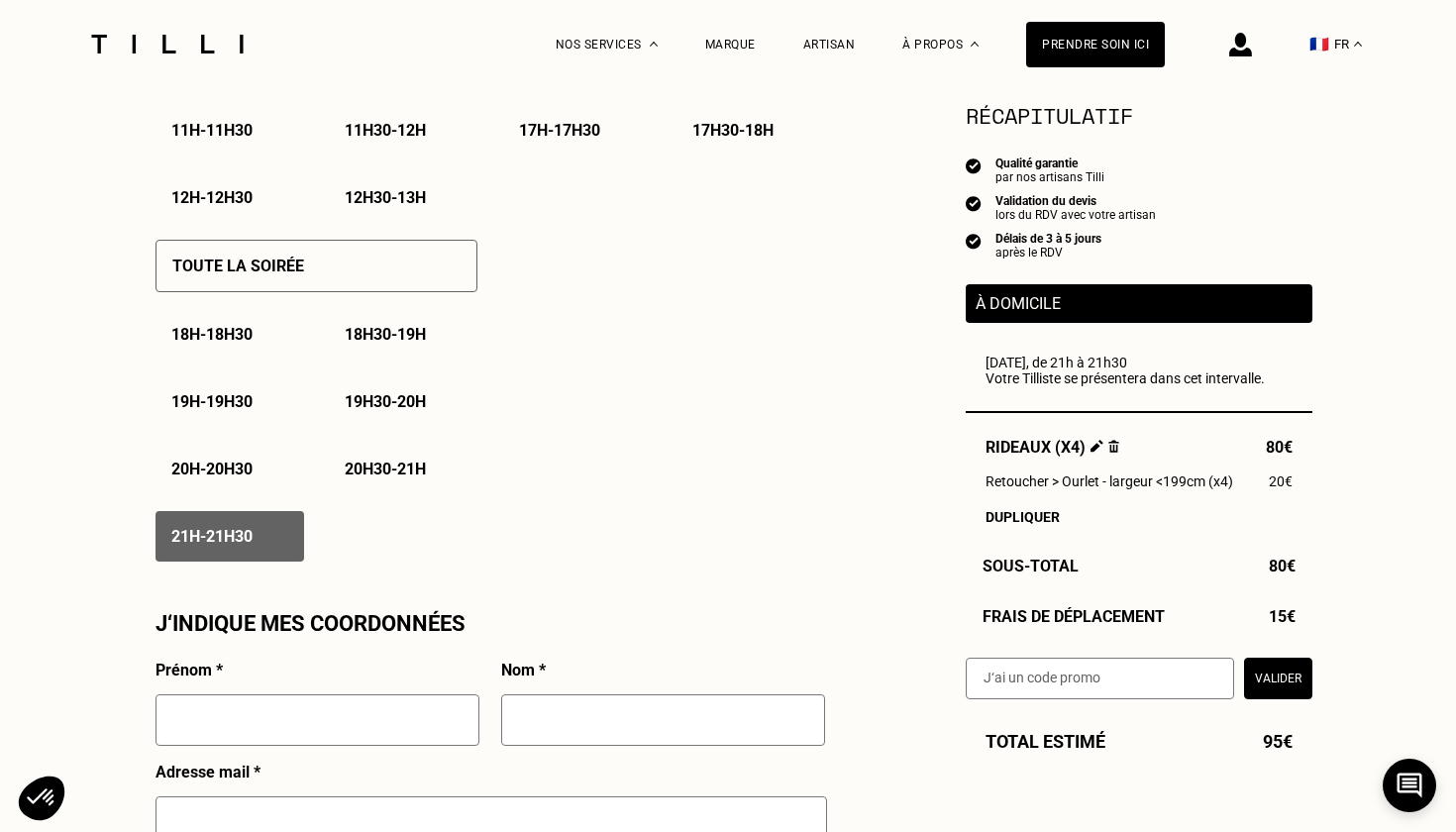
click at [416, 196] on p "12h30 - 13h" at bounding box center [385, 197] width 81 height 19
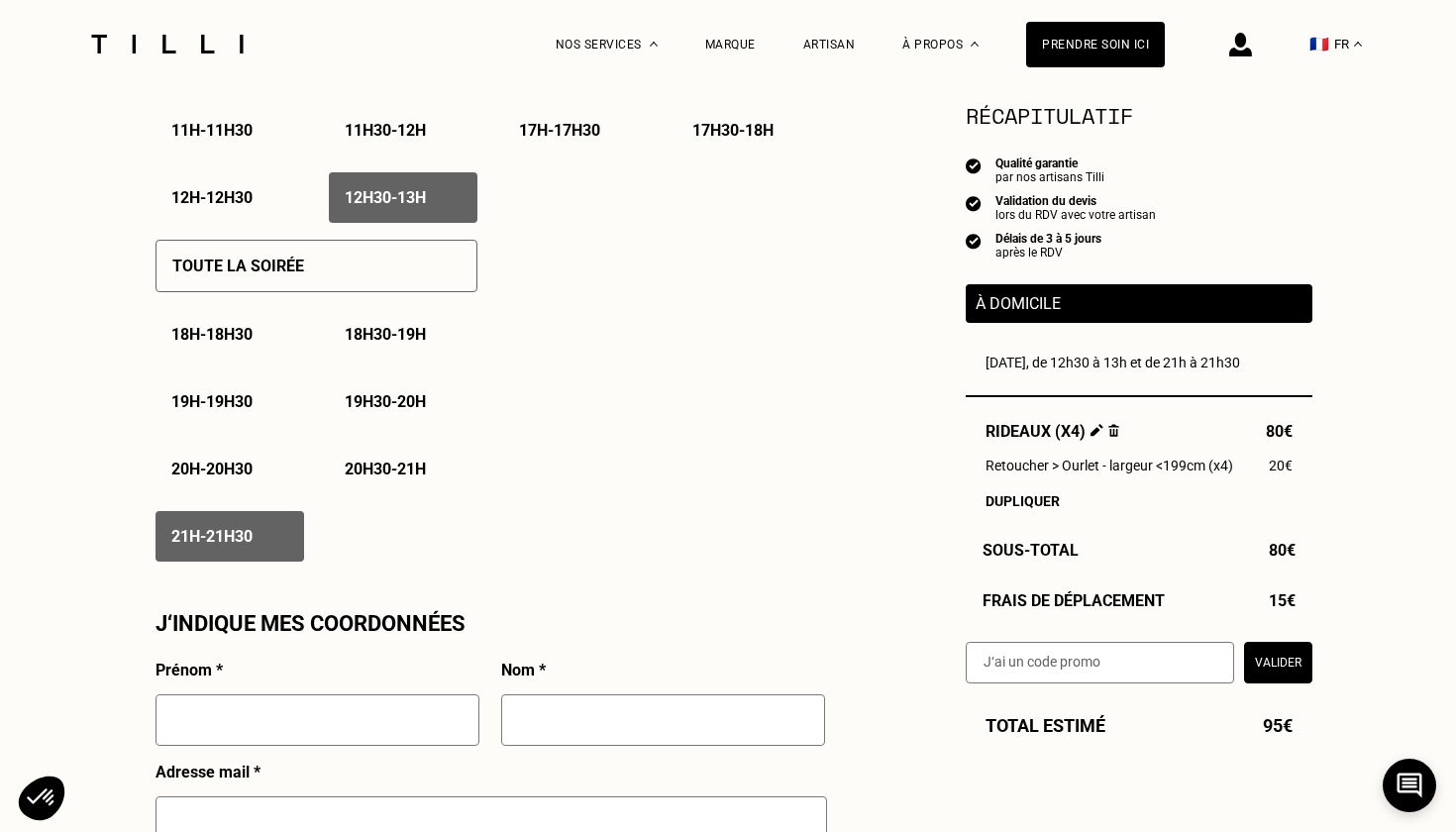
click at [210, 550] on div "21h - 21h30" at bounding box center [230, 535] width 149 height 51
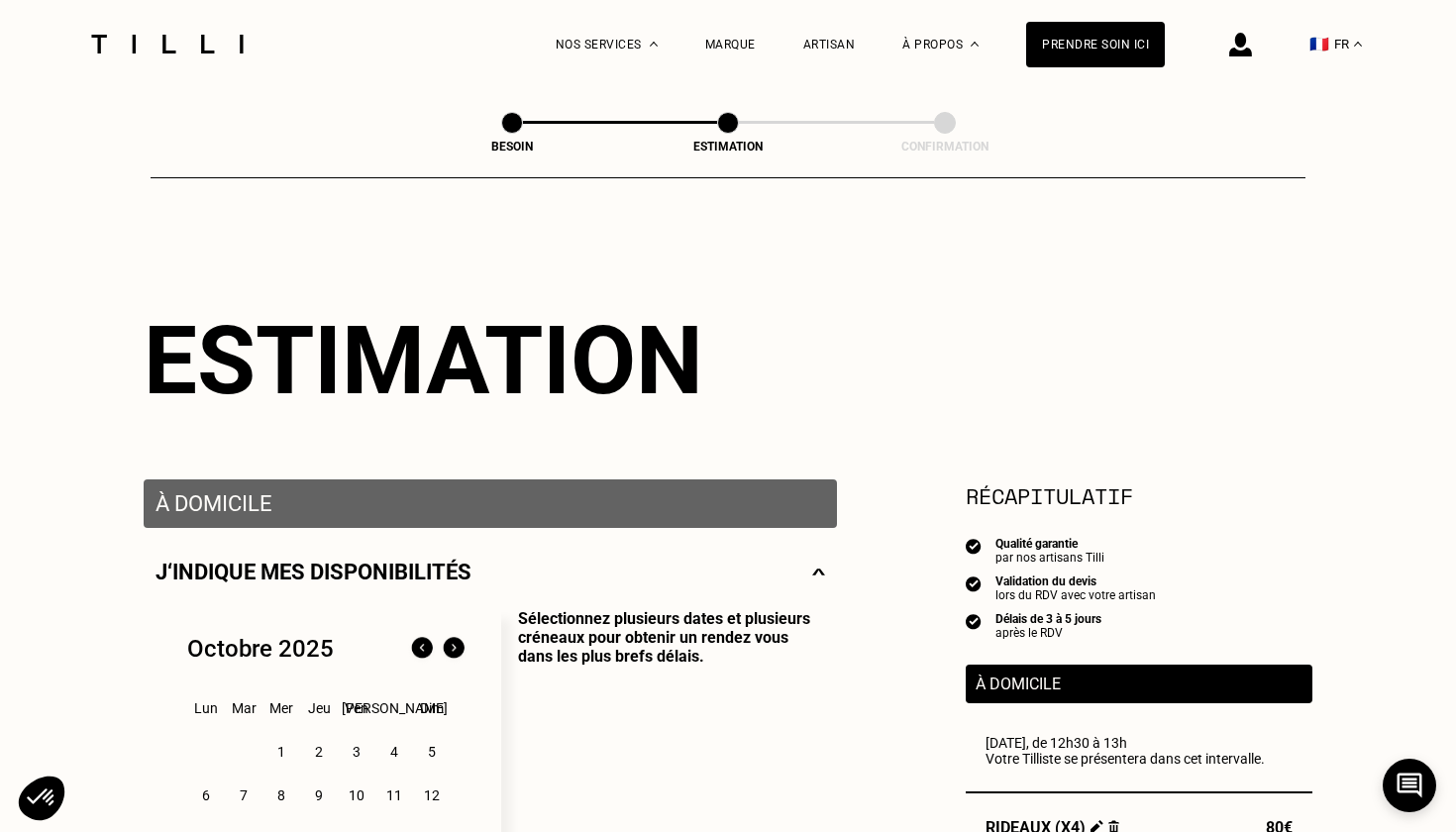
scroll to position [0, 0]
